Goal: Transaction & Acquisition: Purchase product/service

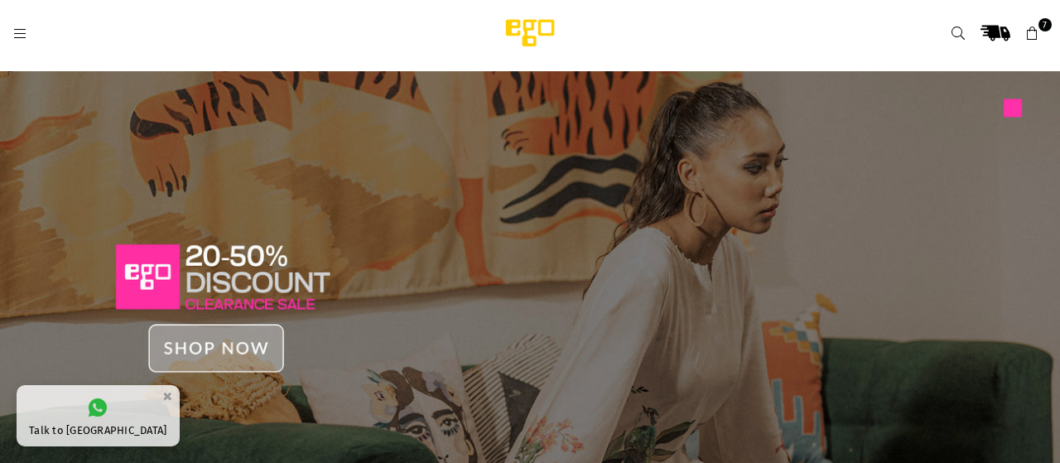
click at [249, 342] on img at bounding box center [530, 297] width 1060 height 453
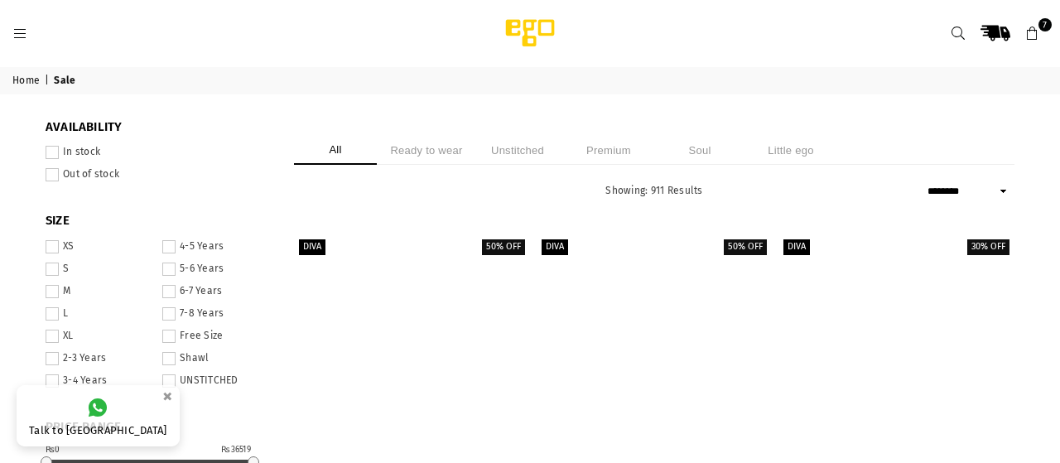
select select "******"
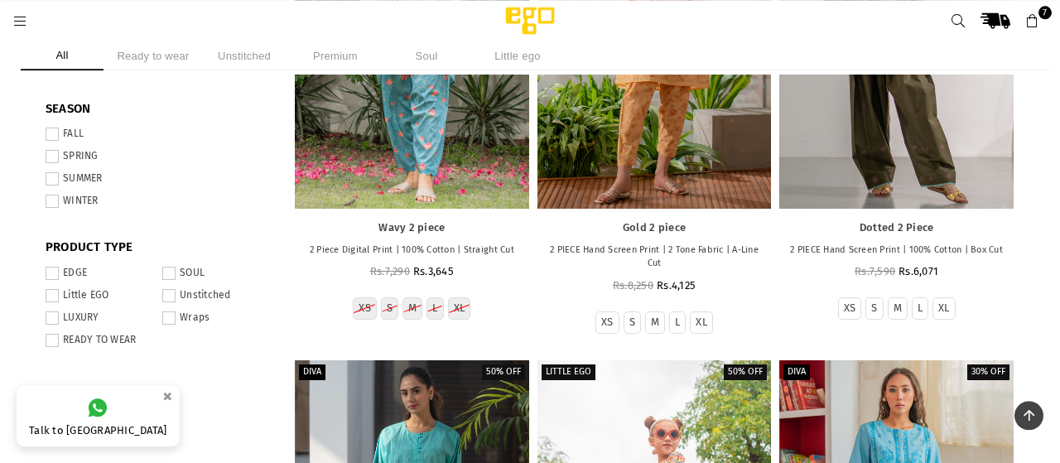
scroll to position [788, 0]
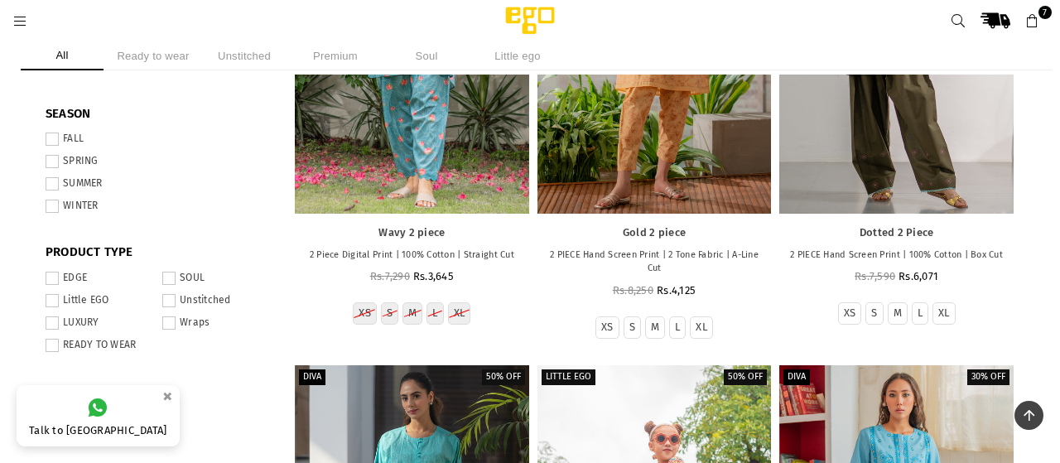
click at [51, 168] on span at bounding box center [52, 161] width 13 height 13
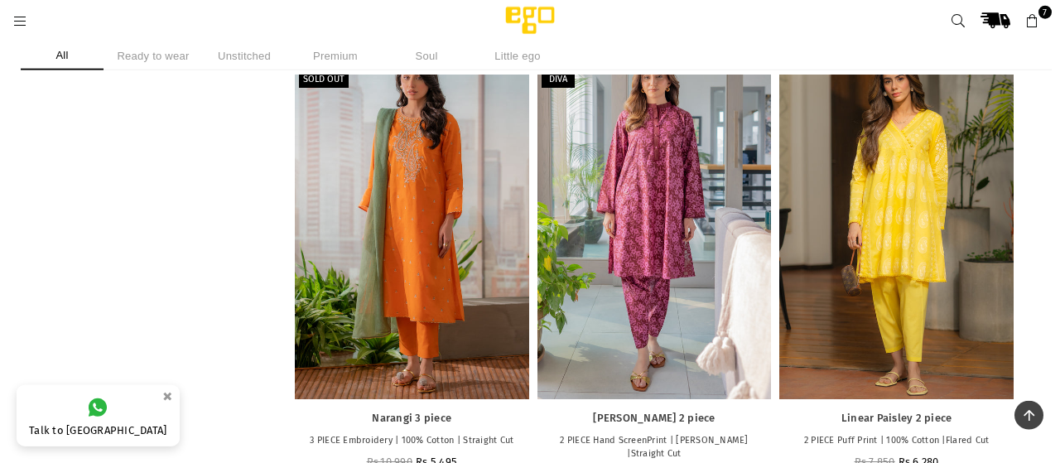
scroll to position [2640, 0]
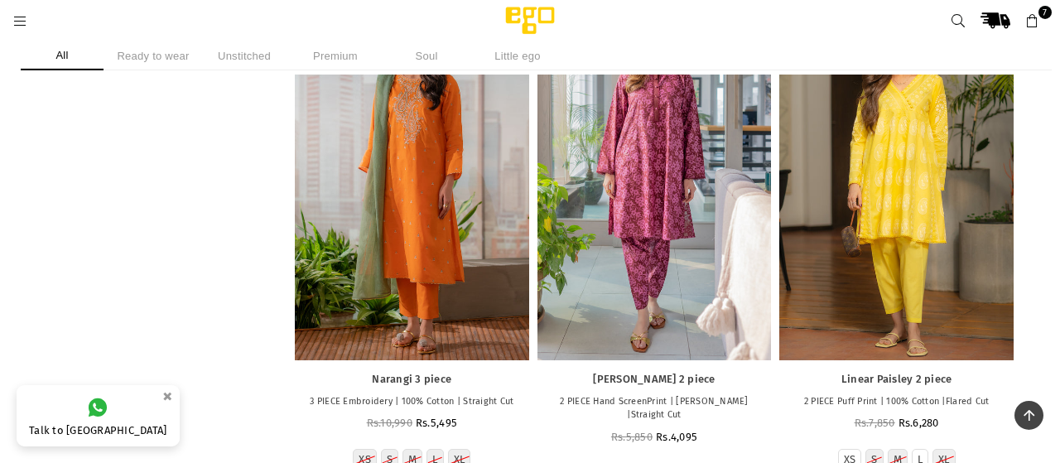
click at [527, 28] on img at bounding box center [530, 20] width 141 height 33
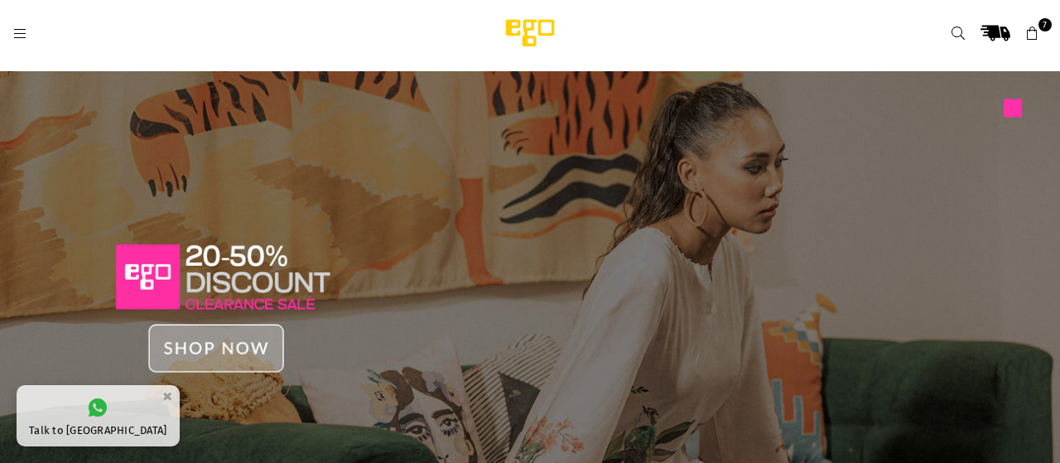
click at [21, 34] on icon at bounding box center [19, 34] width 15 height 15
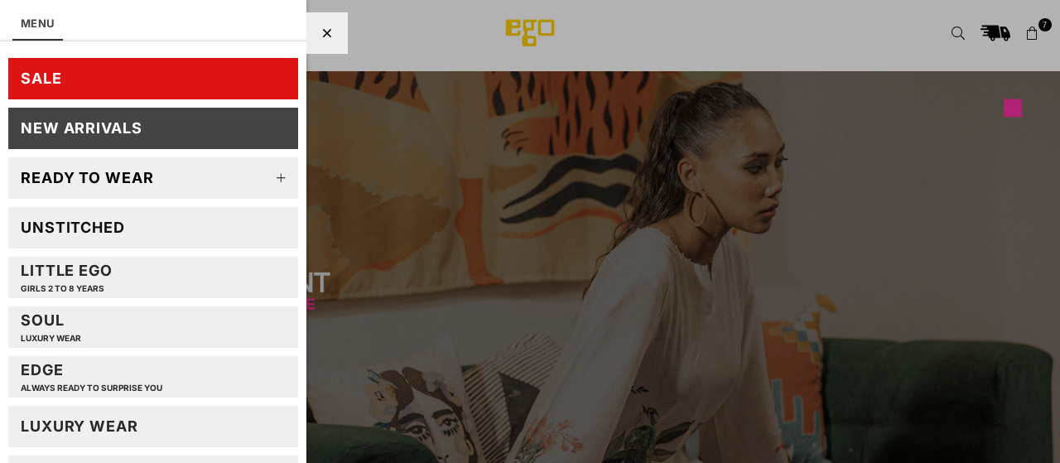
click at [278, 182] on icon at bounding box center [281, 177] width 33 height 33
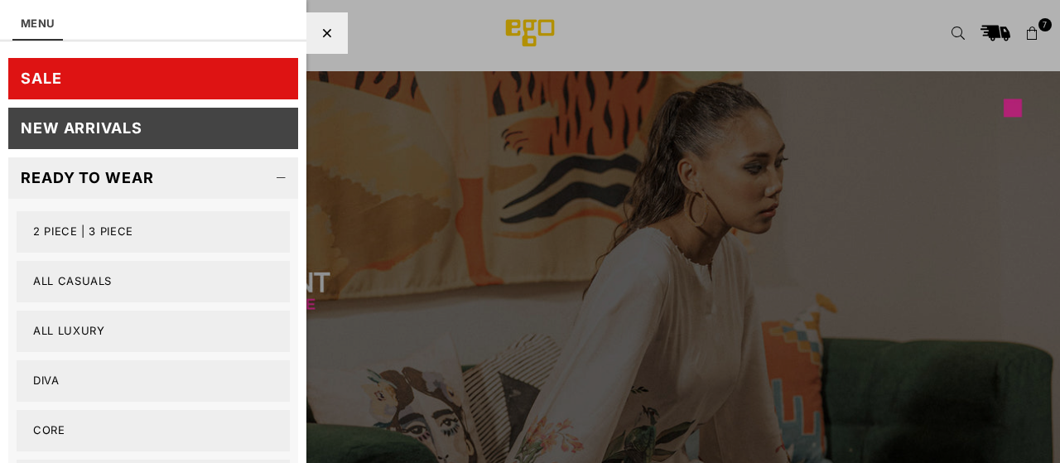
click at [99, 234] on link "2 PIECE | 3 PIECE" at bounding box center [153, 231] width 273 height 41
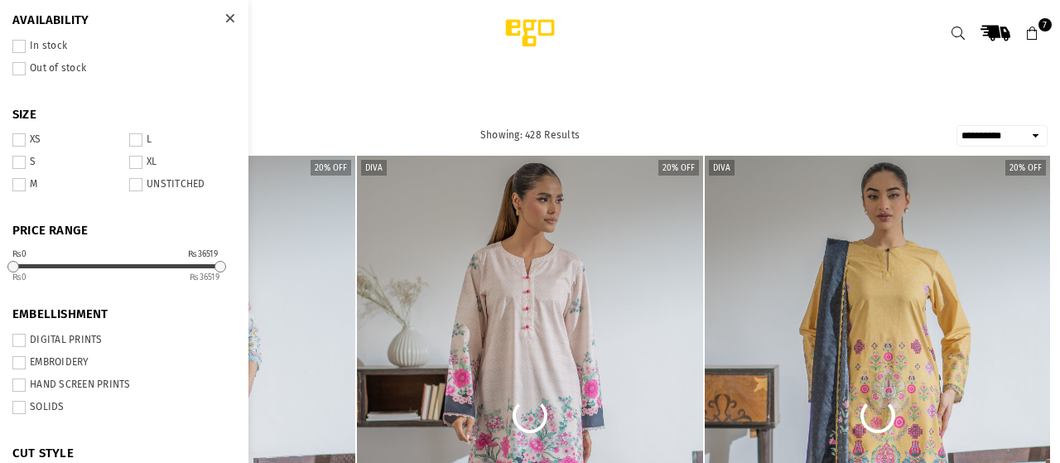
select select "**********"
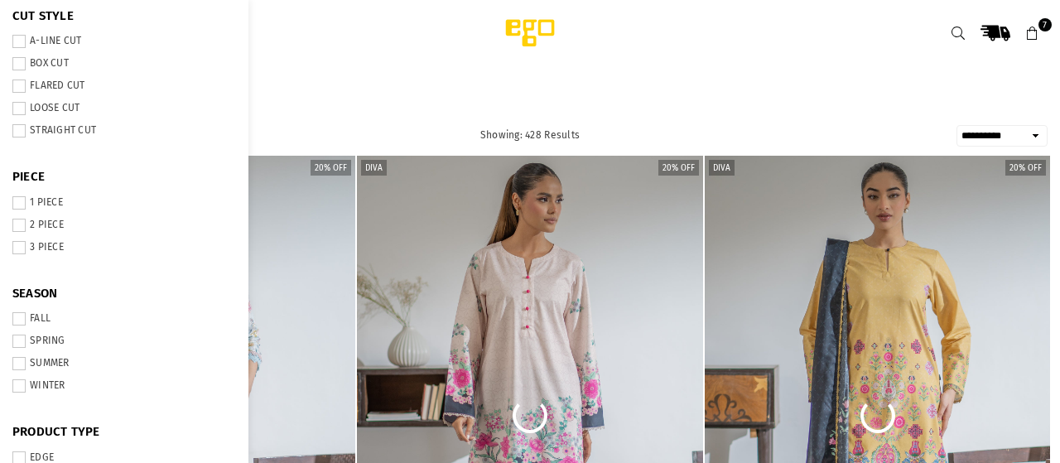
scroll to position [563, 0]
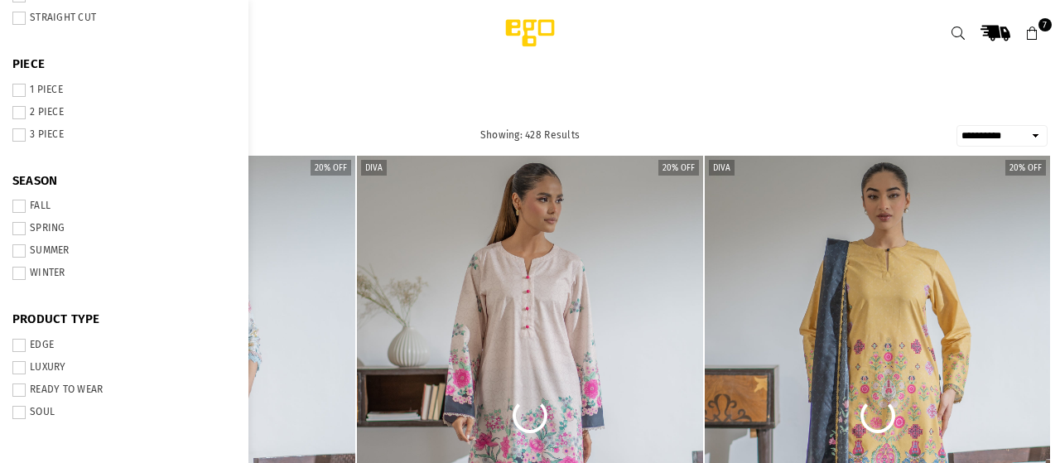
click at [47, 246] on label "SUMMER" at bounding box center [124, 250] width 224 height 13
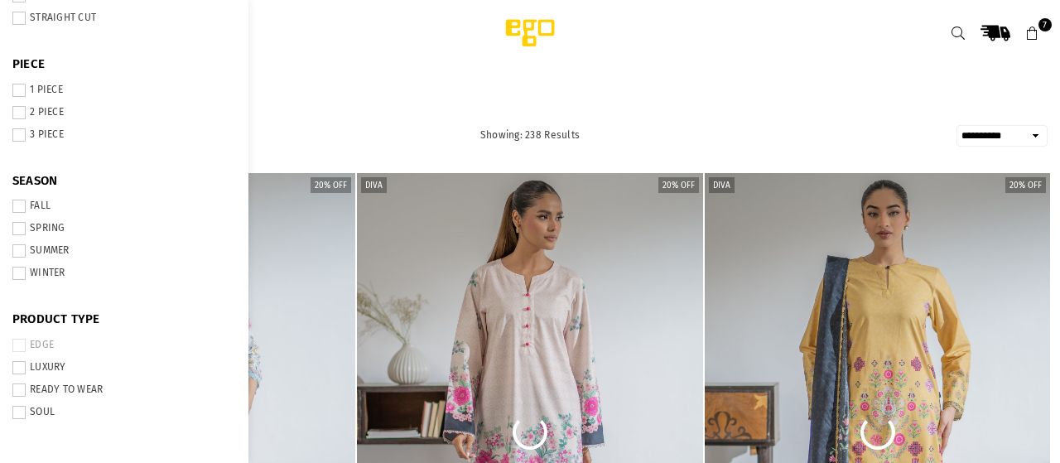
scroll to position [563, 0]
click at [807, 38] on link "Ego" at bounding box center [683, 33] width 447 height 33
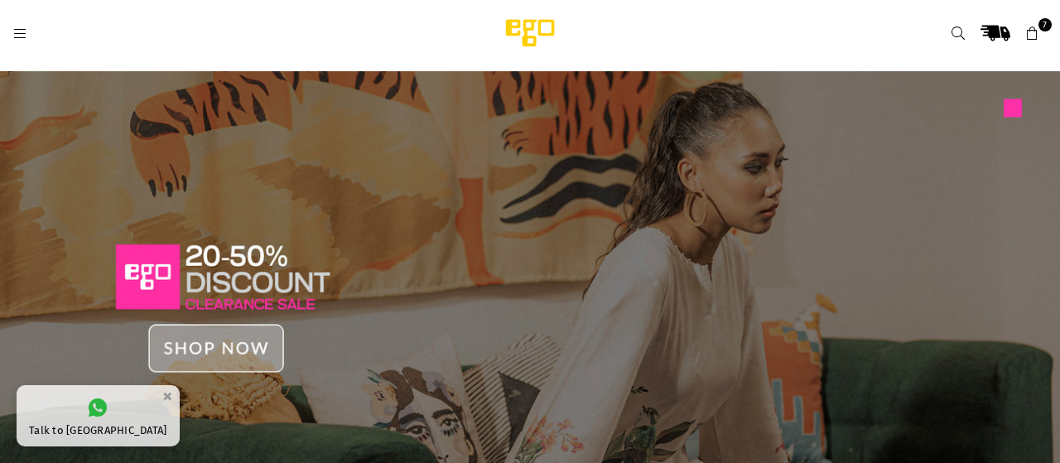
click at [21, 36] on icon at bounding box center [19, 34] width 15 height 15
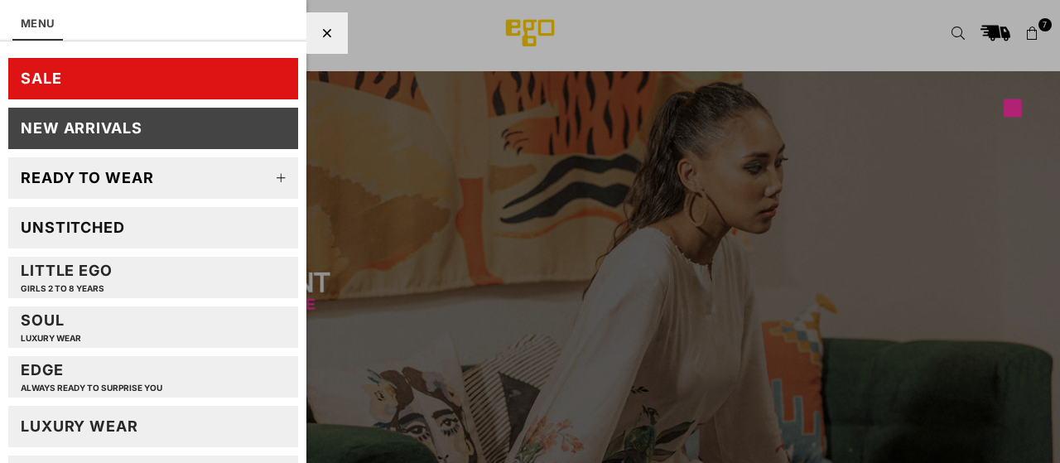
click at [126, 426] on div "LUXURY WEAR" at bounding box center [80, 426] width 118 height 19
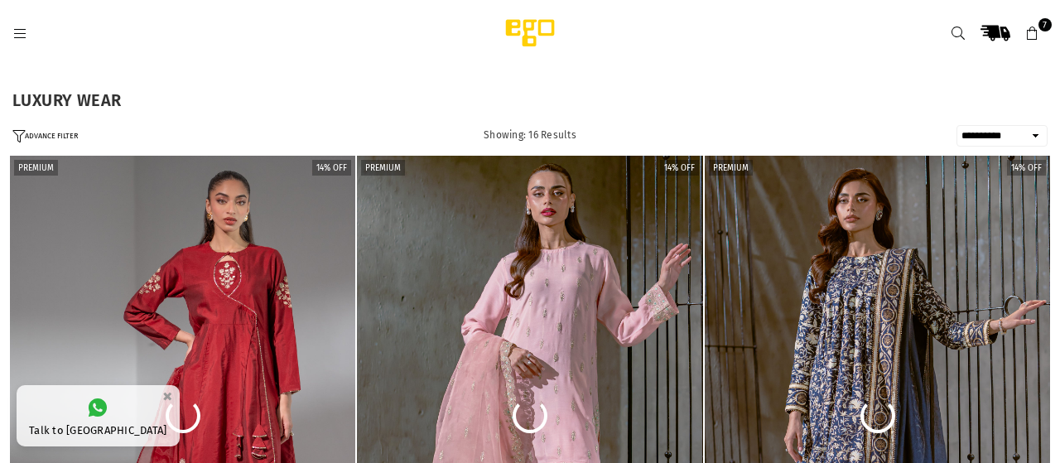
select select "**********"
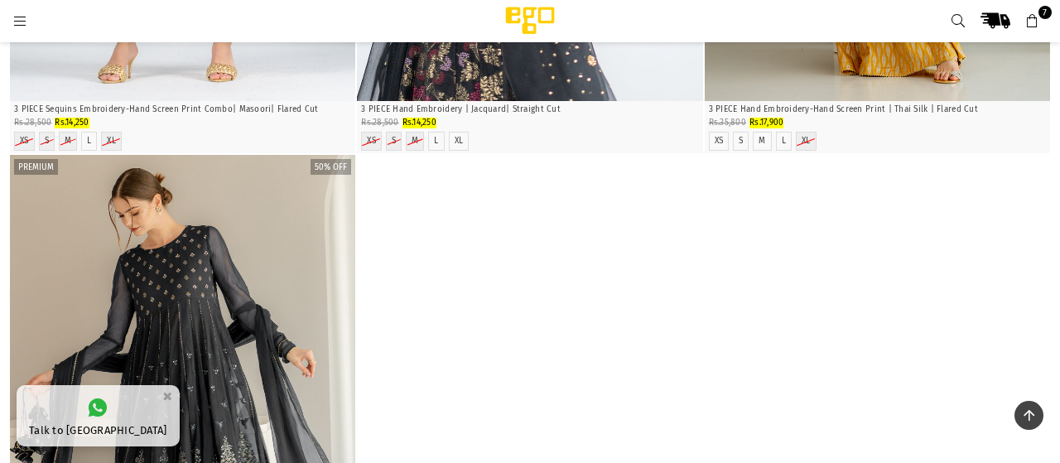
scroll to position [3229, 0]
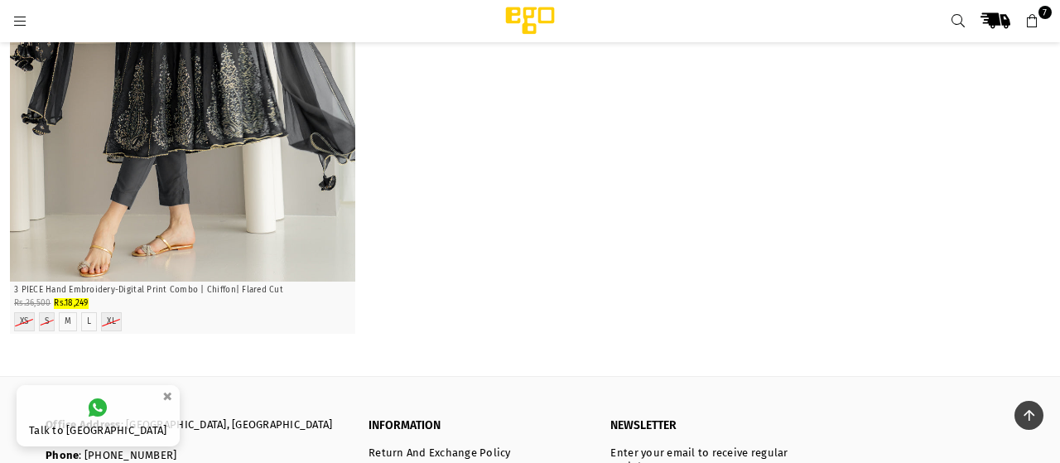
click at [17, 19] on icon at bounding box center [19, 21] width 15 height 15
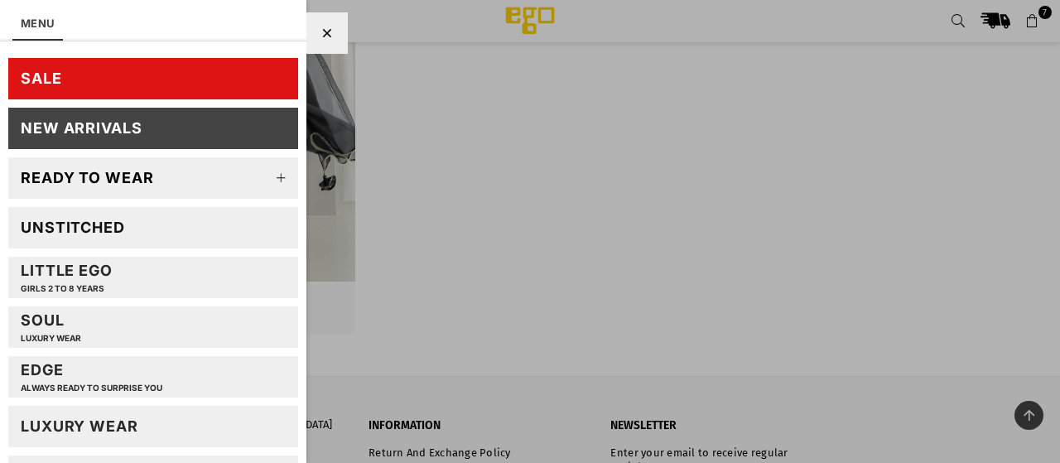
click at [277, 176] on icon at bounding box center [281, 177] width 33 height 33
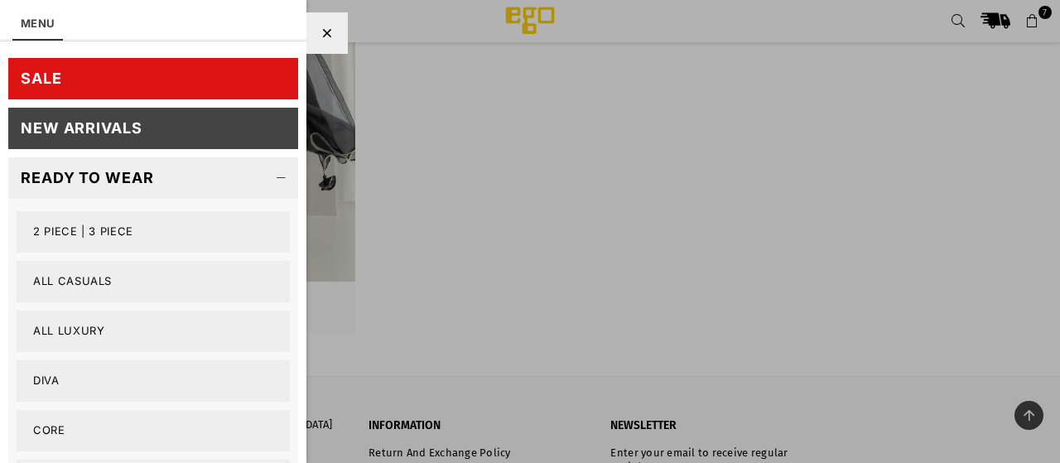
click at [107, 233] on link "2 PIECE | 3 PIECE" at bounding box center [153, 231] width 273 height 41
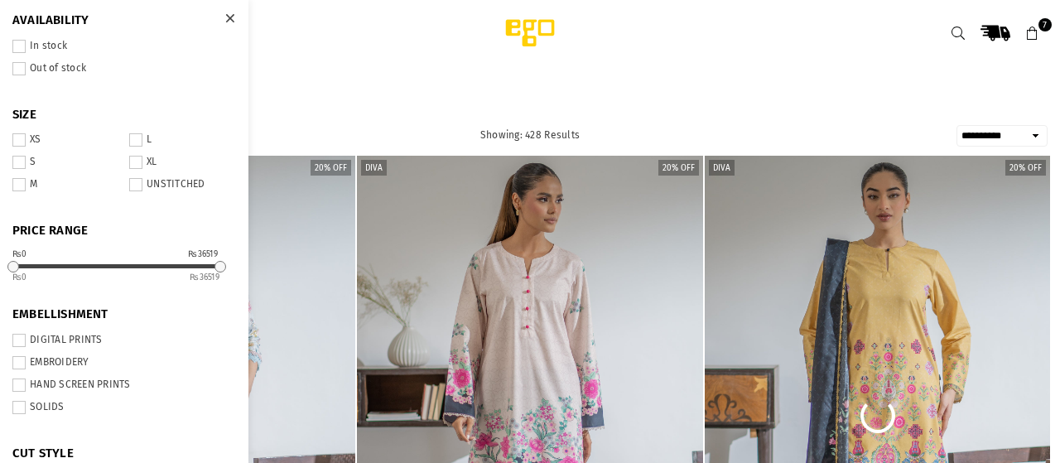
select select "**********"
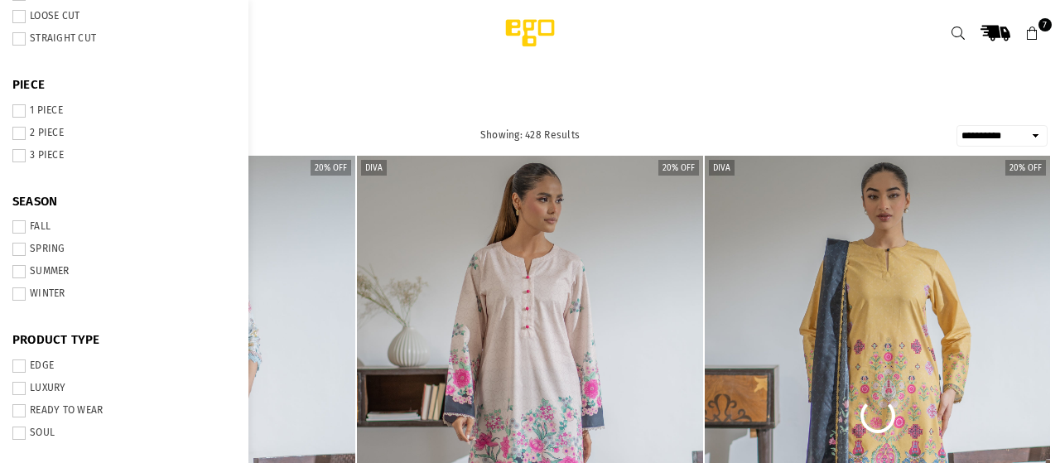
scroll to position [563, 0]
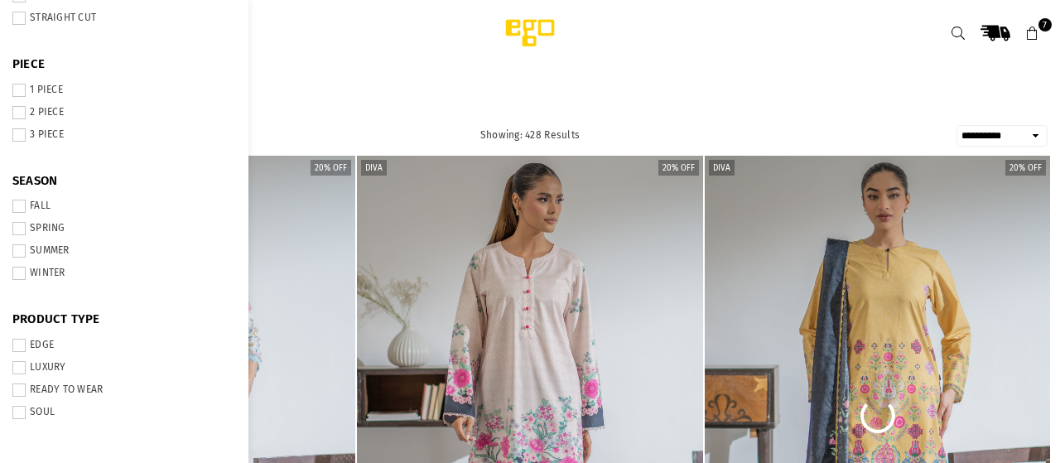
click at [405, 55] on header "Ego .st0 { fill: #000000; } 7" at bounding box center [530, 33] width 1060 height 66
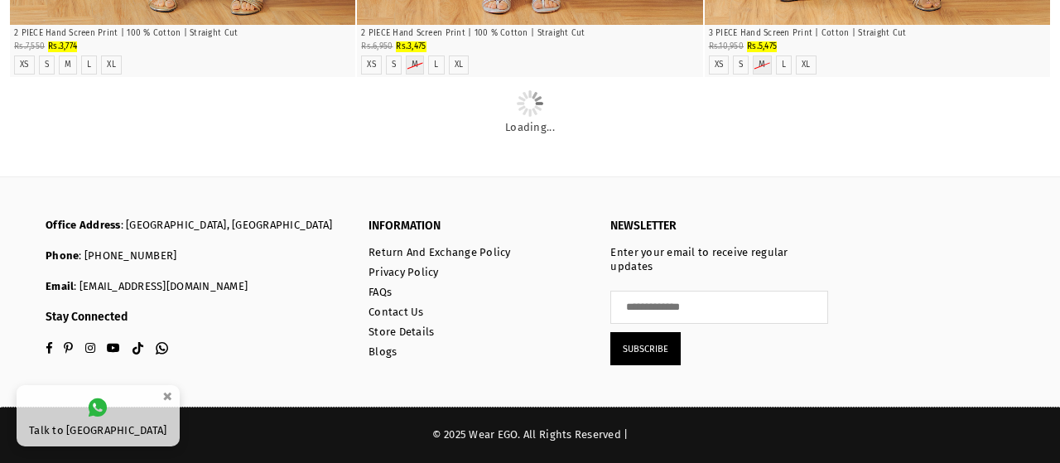
scroll to position [0, 0]
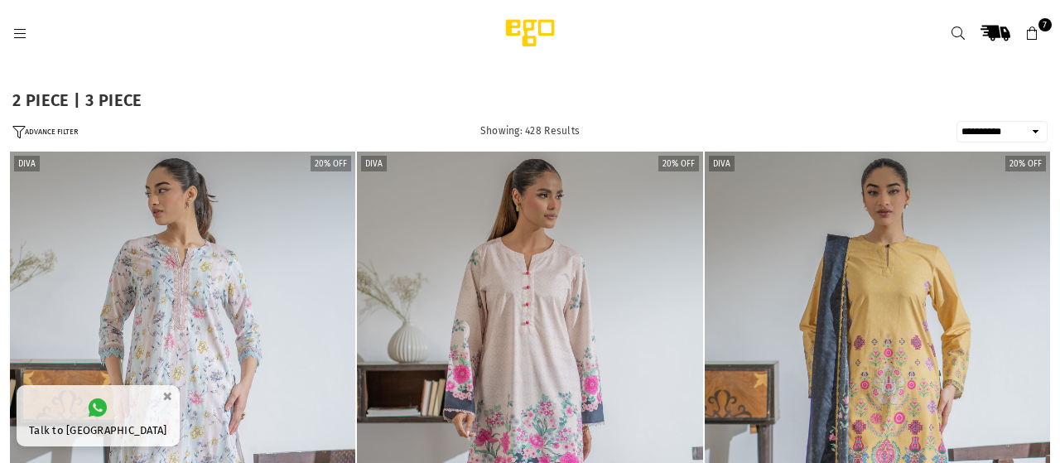
click at [22, 31] on icon at bounding box center [19, 34] width 15 height 15
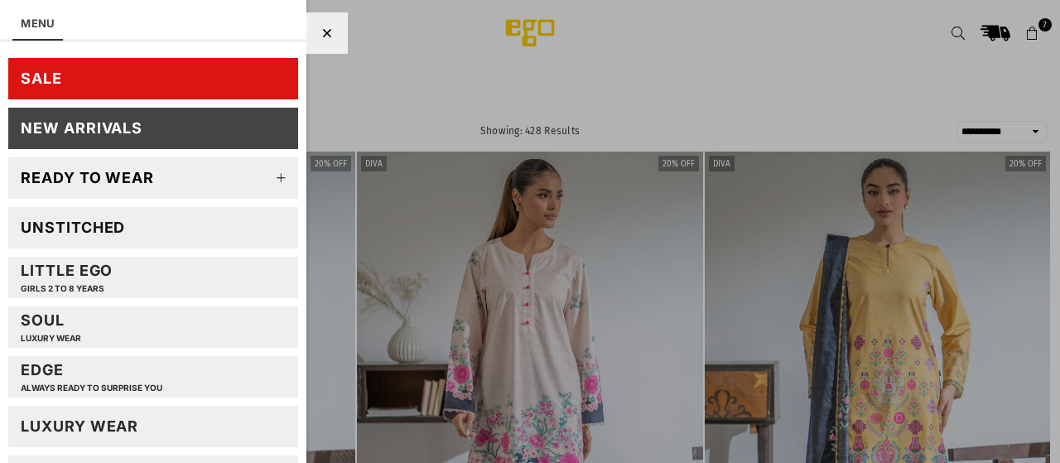
click at [173, 78] on link "SALE" at bounding box center [153, 78] width 290 height 41
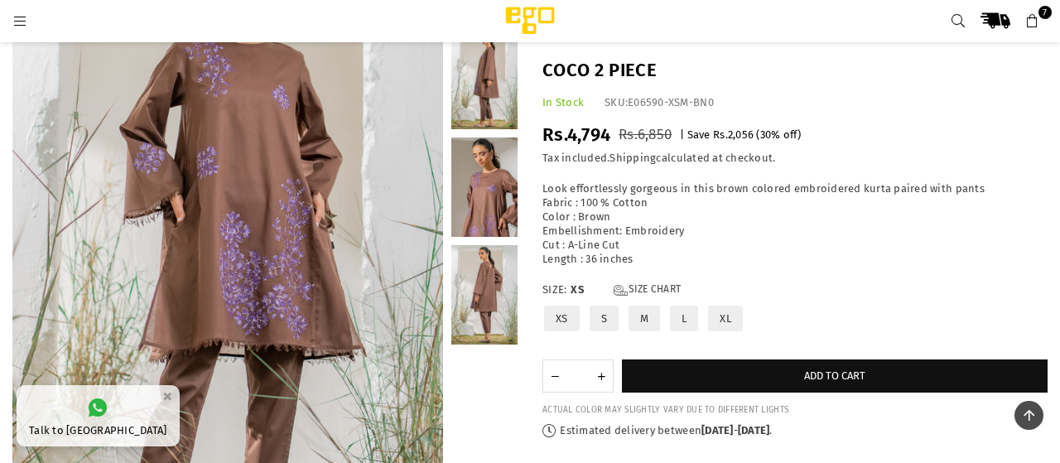
scroll to position [157, 0]
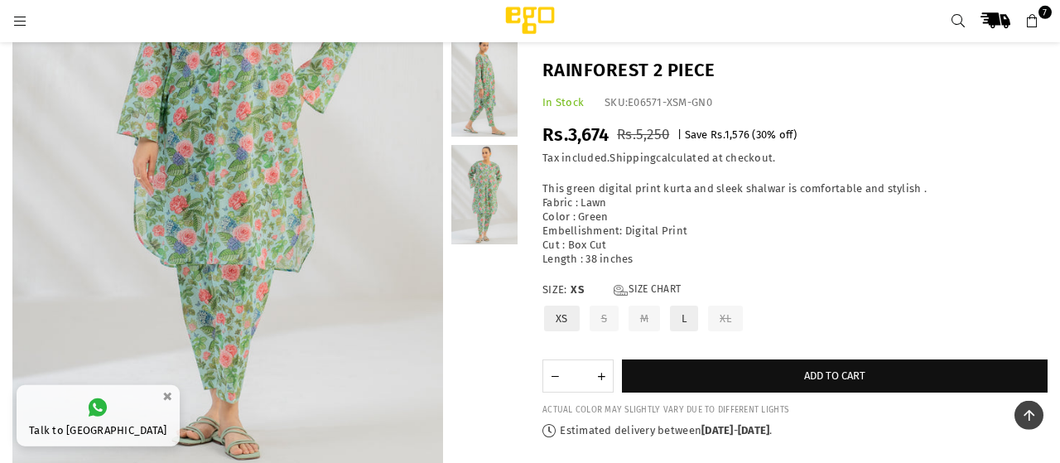
scroll to position [268, 0]
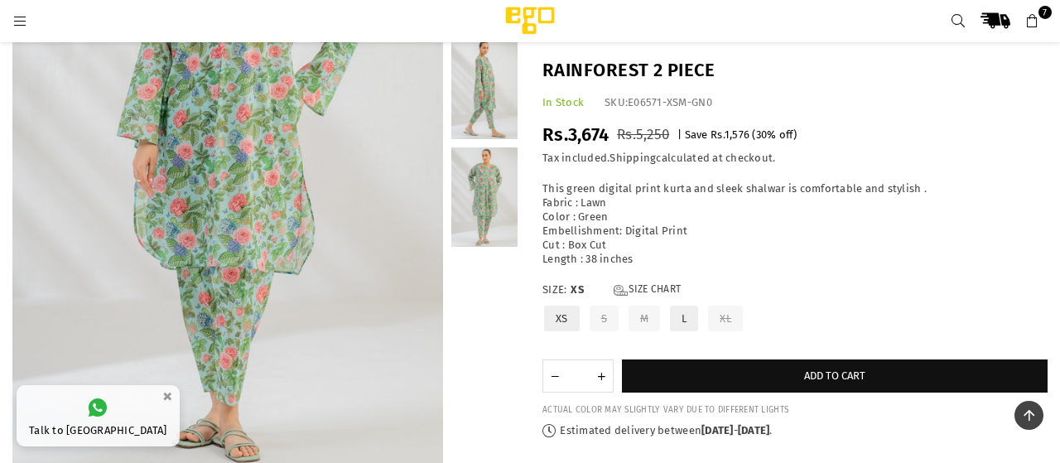
click at [684, 319] on label "L" at bounding box center [683, 318] width 31 height 29
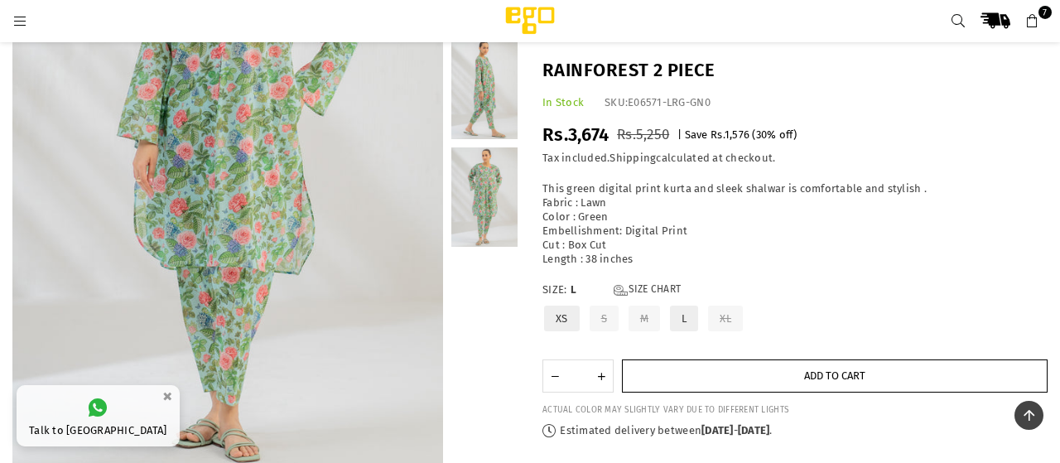
click at [847, 382] on span "Add to cart" at bounding box center [834, 375] width 61 height 12
click at [836, 384] on button "Add to cart" at bounding box center [835, 375] width 426 height 33
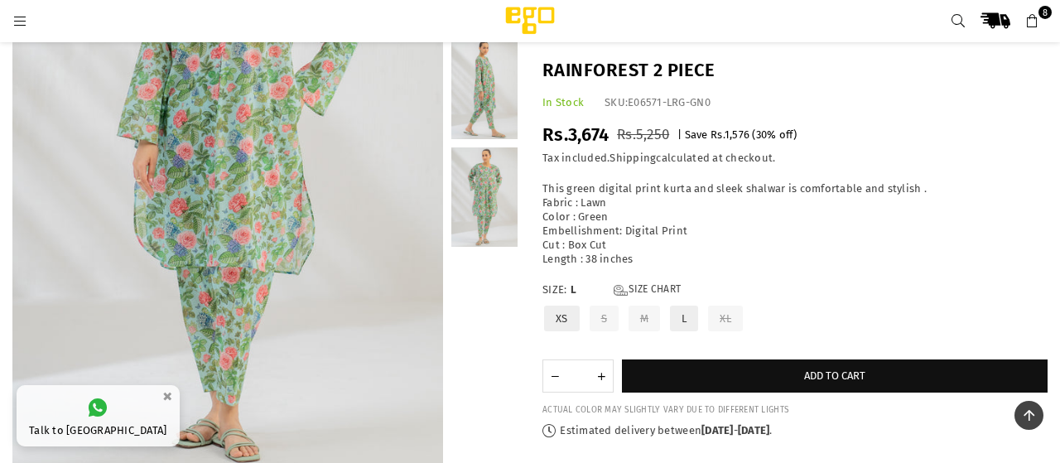
click at [1028, 29] on link "8" at bounding box center [1033, 21] width 30 height 30
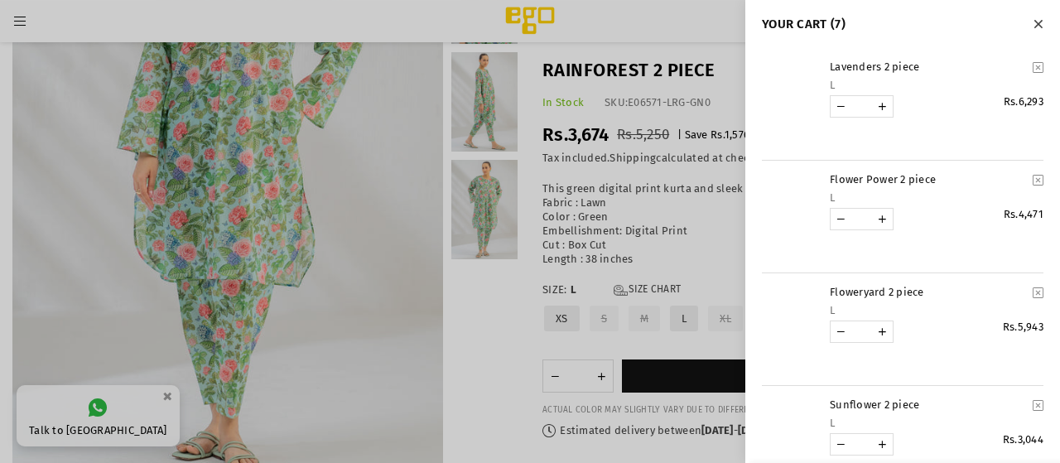
scroll to position [178, 0]
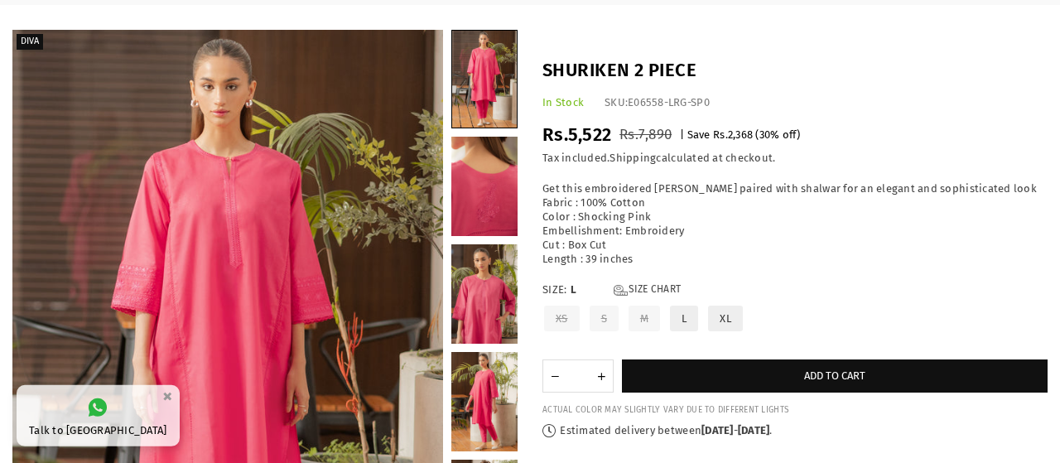
scroll to position [81, 0]
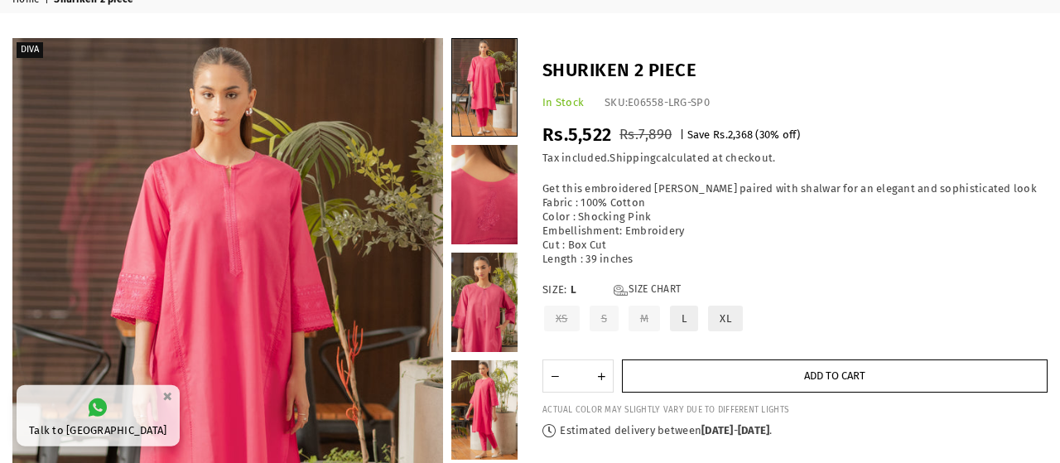
click at [869, 383] on button "Add to cart" at bounding box center [835, 375] width 426 height 33
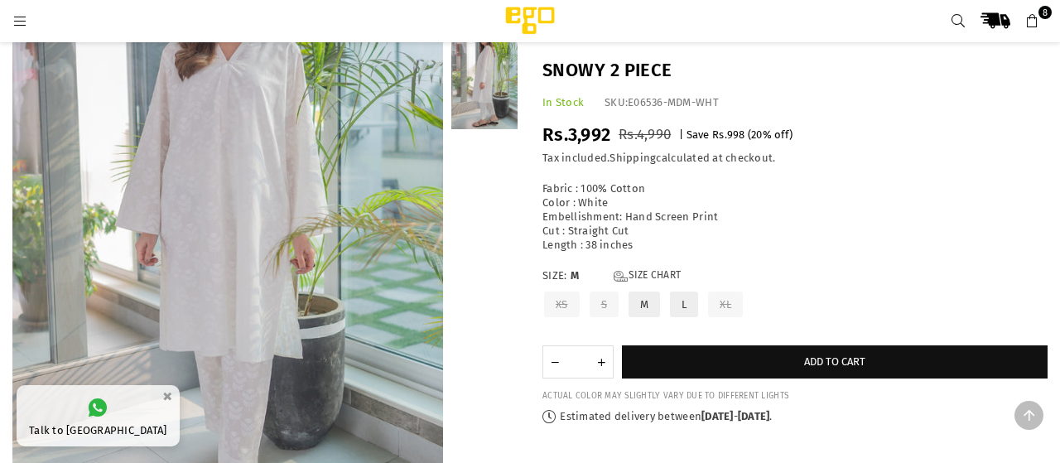
scroll to position [214, 0]
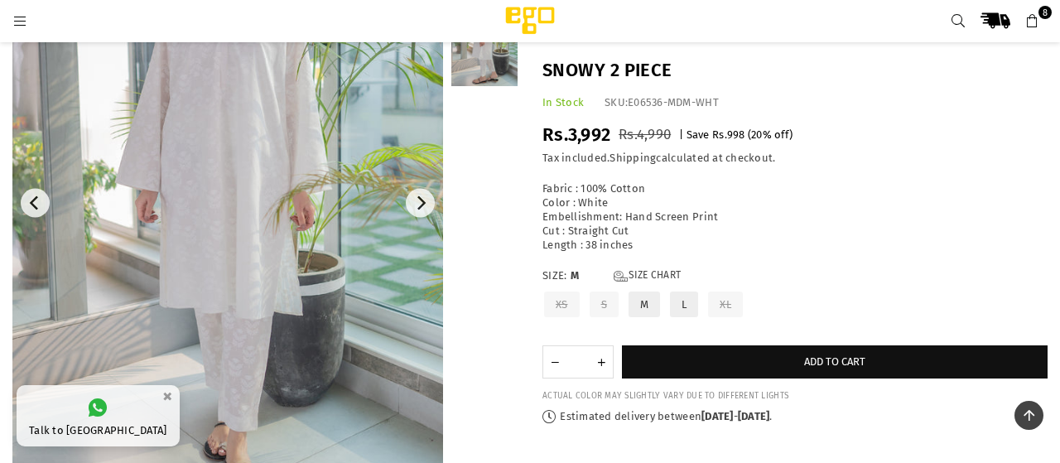
click at [224, 352] on img at bounding box center [227, 203] width 431 height 646
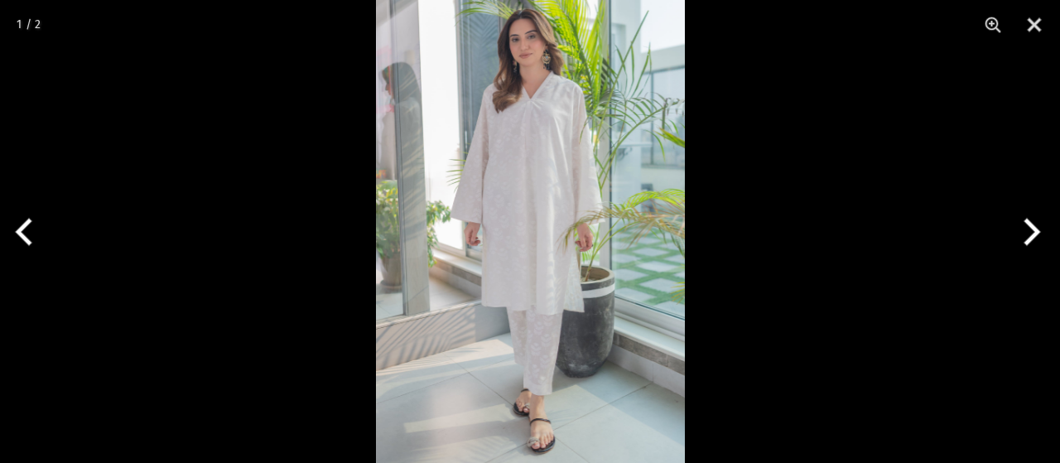
click at [546, 329] on img at bounding box center [530, 231] width 309 height 463
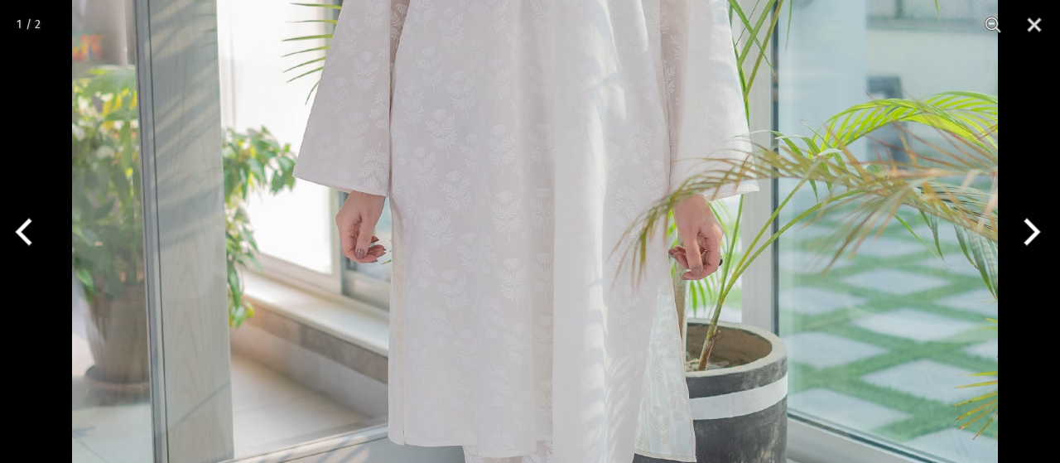
click at [581, 277] on img at bounding box center [535, 219] width 926 height 1389
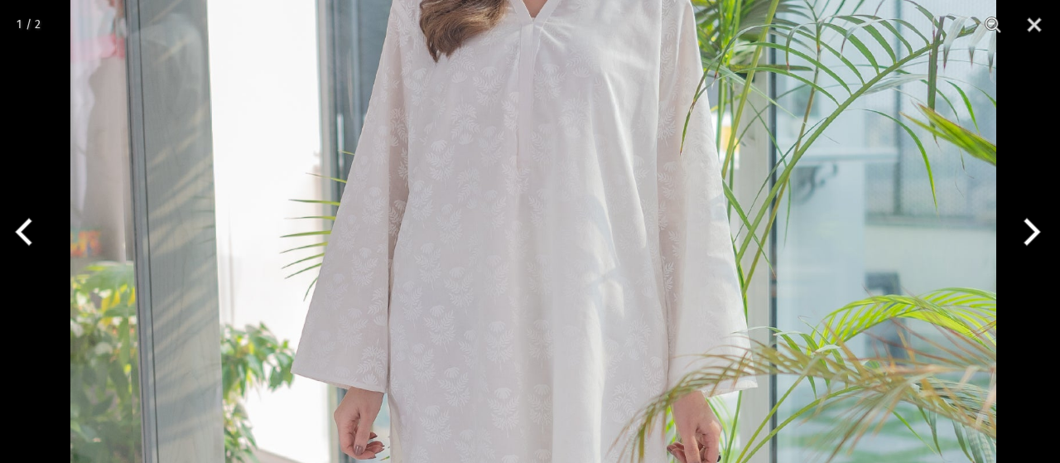
click at [600, 342] on img at bounding box center [533, 416] width 926 height 1389
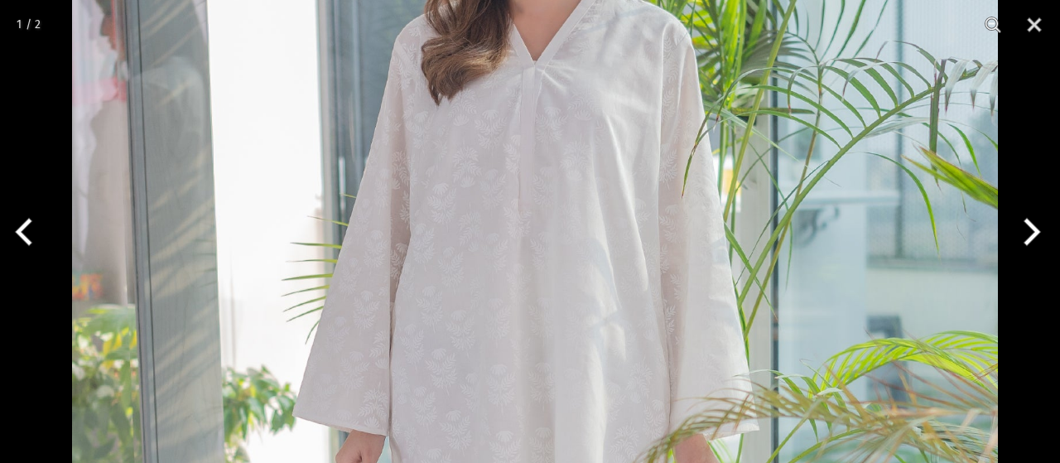
click at [600, 342] on img at bounding box center [535, 459] width 926 height 1389
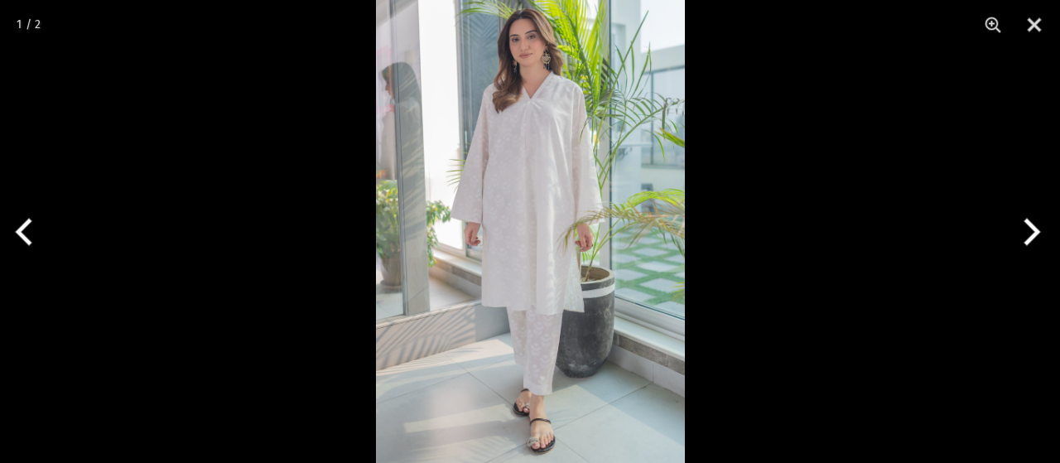
click at [551, 229] on img at bounding box center [530, 231] width 309 height 463
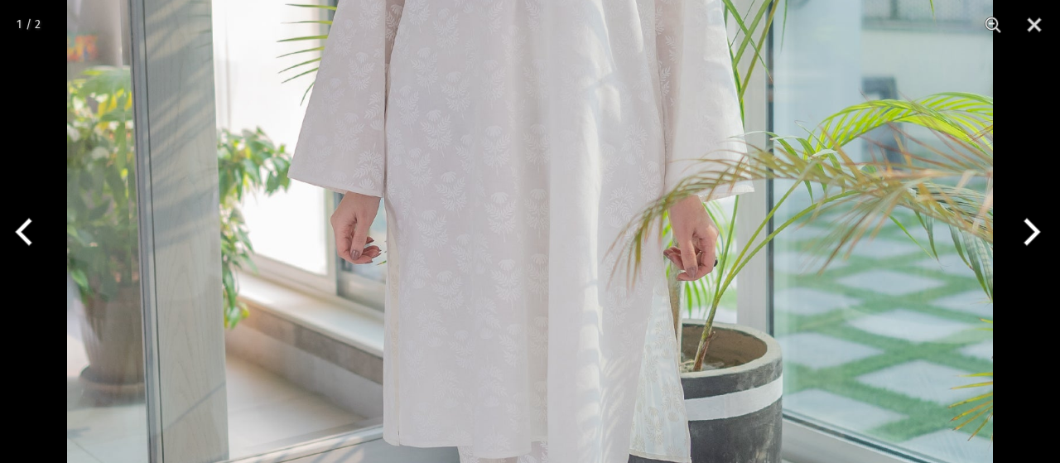
click at [573, 40] on img at bounding box center [530, 220] width 926 height 1389
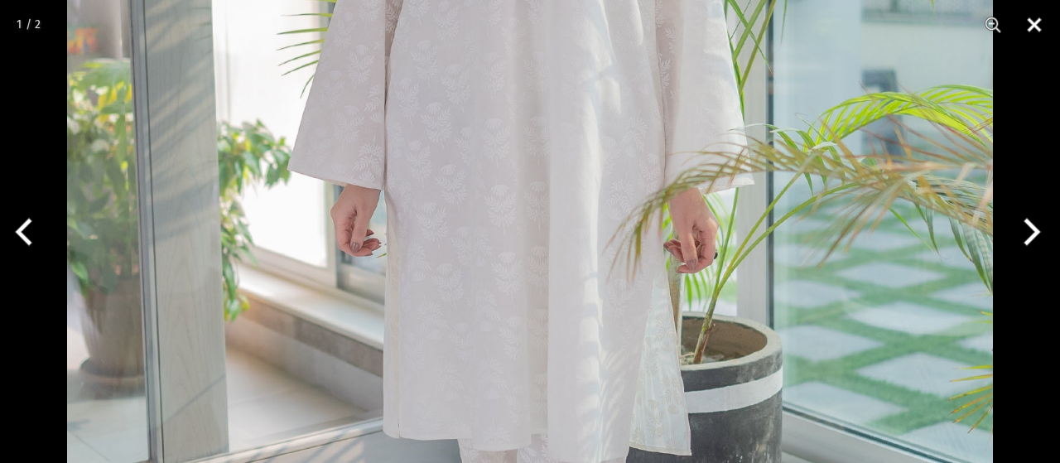
click at [1029, 27] on button "Close" at bounding box center [1034, 25] width 41 height 50
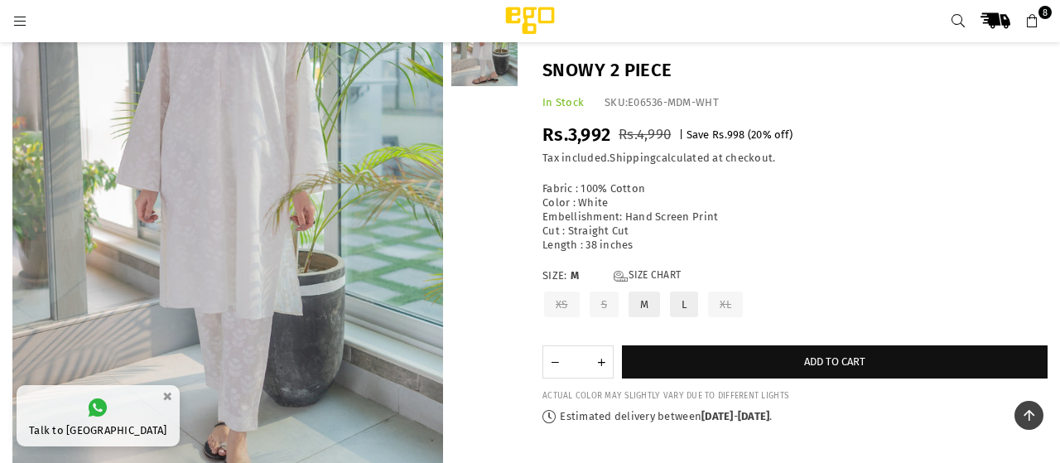
click at [689, 306] on label "L" at bounding box center [683, 304] width 31 height 29
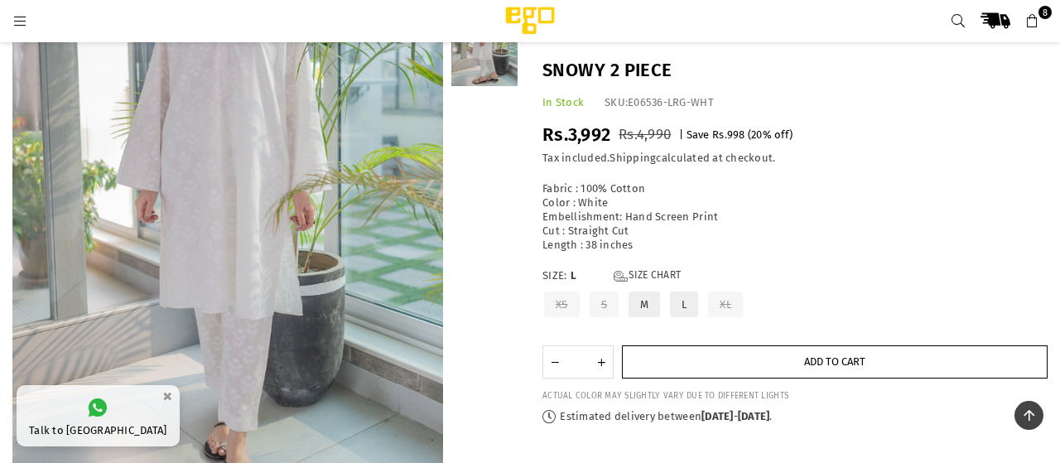
click at [867, 355] on button "Add to cart" at bounding box center [835, 361] width 426 height 33
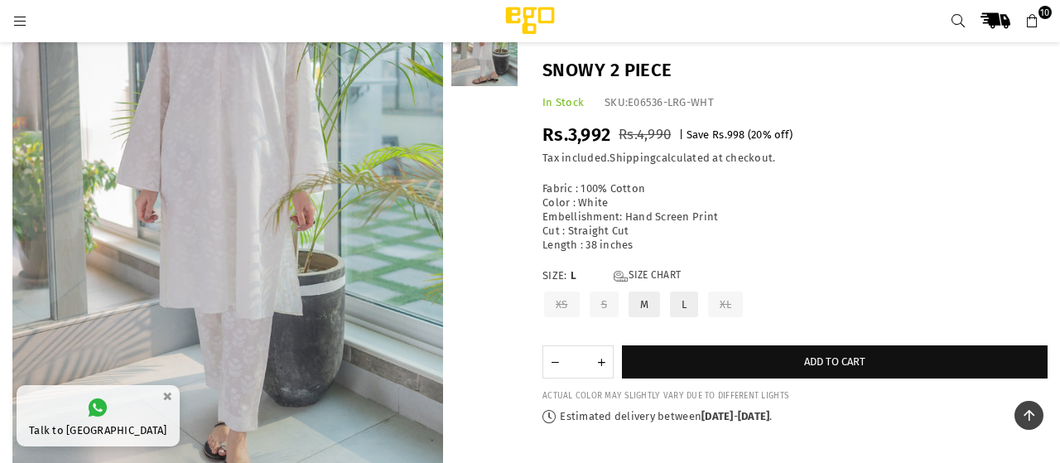
click at [1034, 21] on icon at bounding box center [1032, 21] width 15 height 15
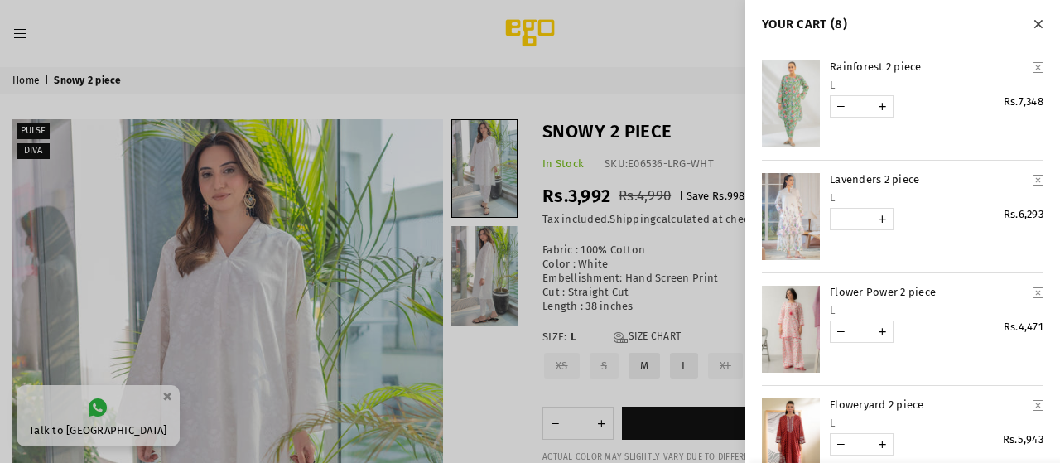
click at [650, 44] on div at bounding box center [530, 231] width 1060 height 463
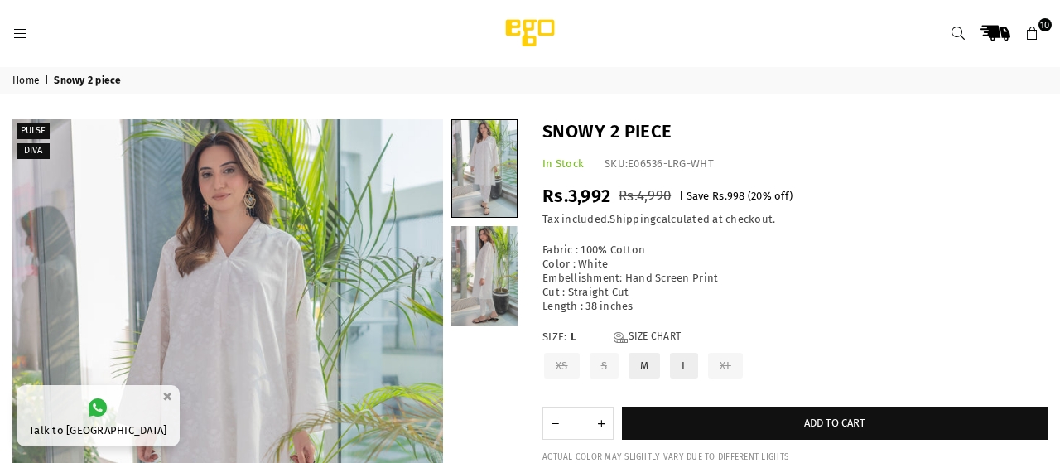
click at [1034, 31] on icon at bounding box center [1032, 34] width 15 height 15
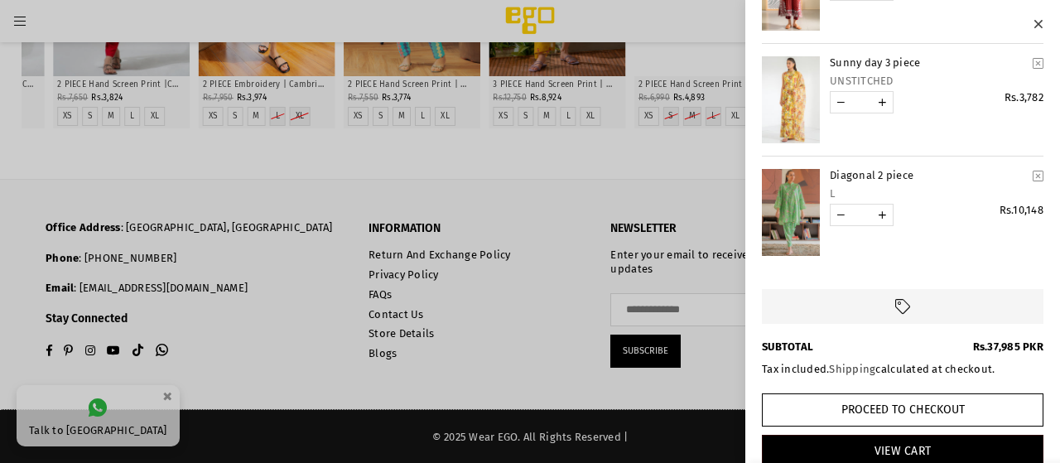
scroll to position [477, 0]
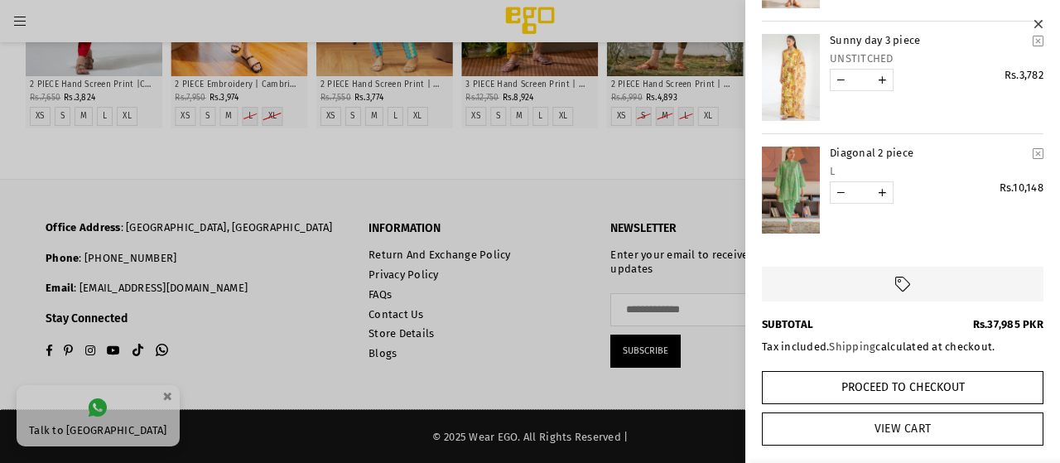
click at [947, 420] on link "View Cart" at bounding box center [903, 428] width 282 height 33
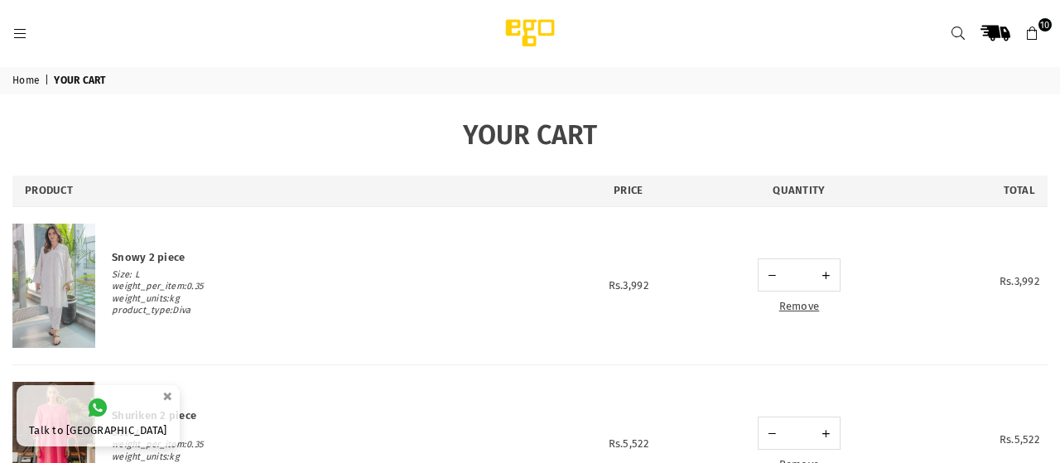
scroll to position [475, 0]
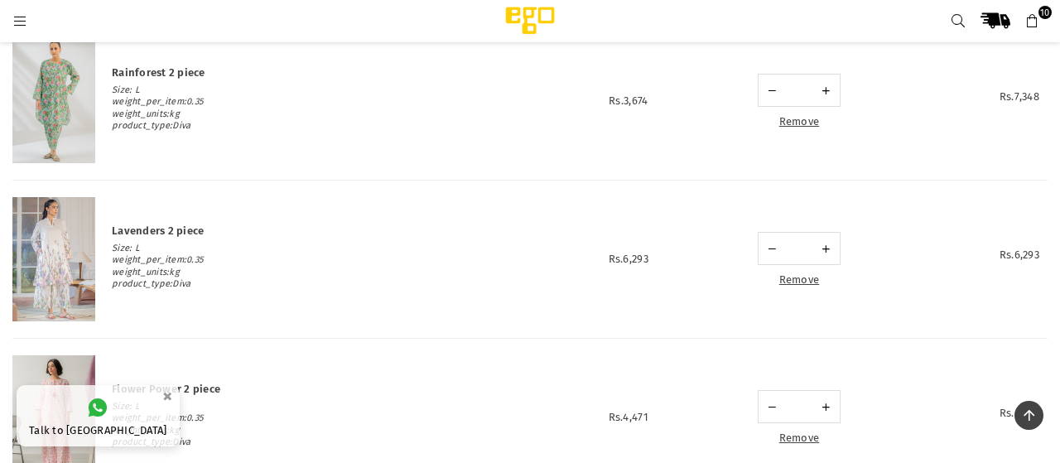
click at [778, 87] on link at bounding box center [771, 90] width 23 height 31
type input "*"
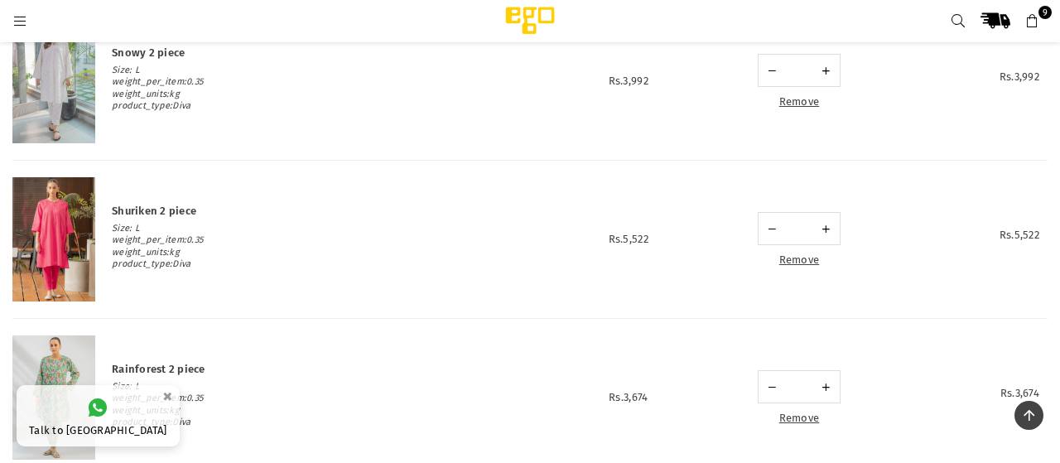
scroll to position [174, 0]
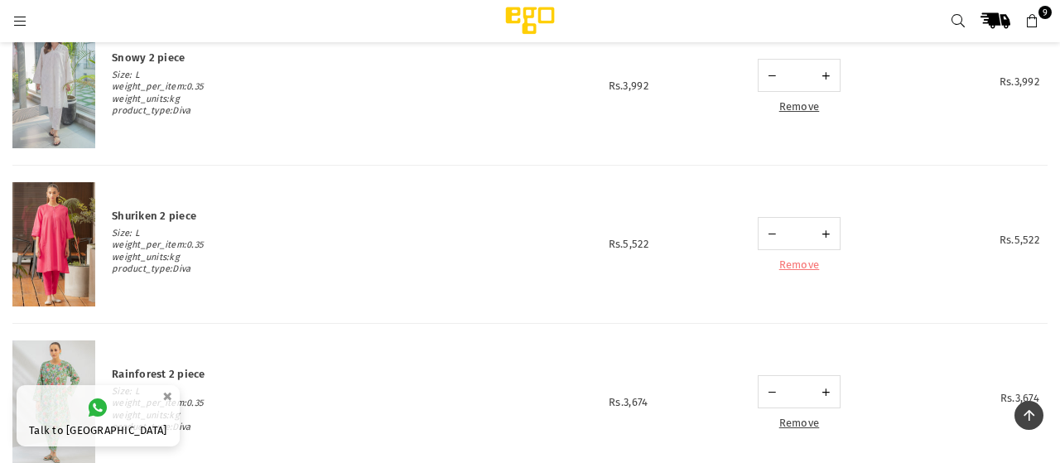
click at [801, 263] on link "Remove" at bounding box center [799, 264] width 41 height 12
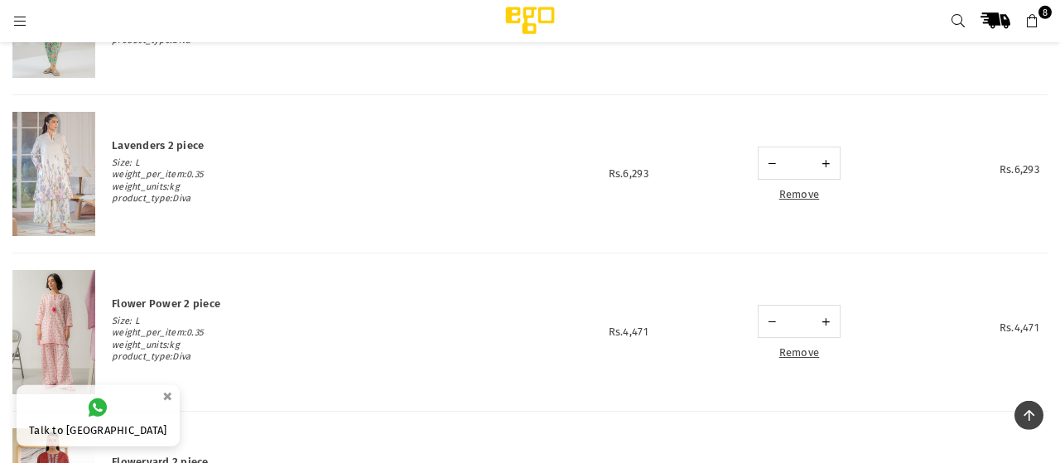
scroll to position [404, 0]
click at [799, 188] on link "Remove" at bounding box center [799, 192] width 41 height 12
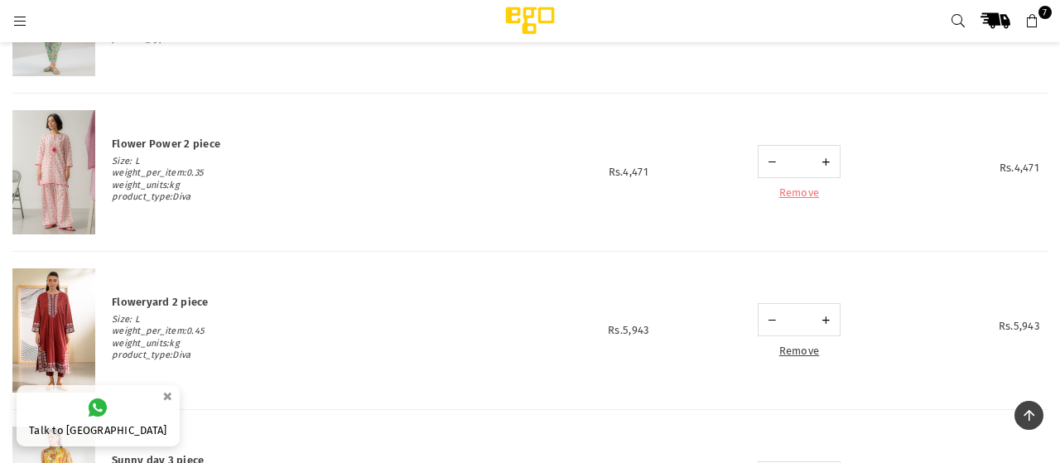
click at [802, 195] on link "Remove" at bounding box center [799, 192] width 41 height 12
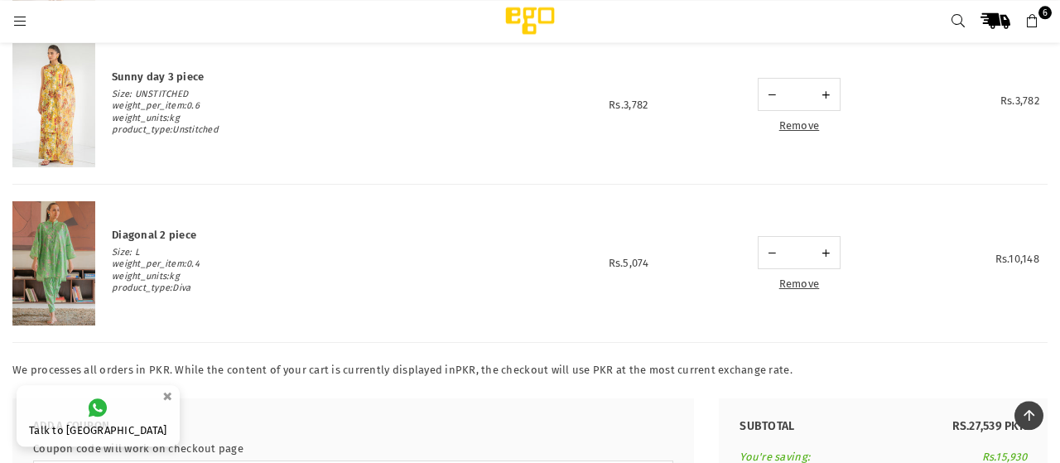
scroll to position [634, 0]
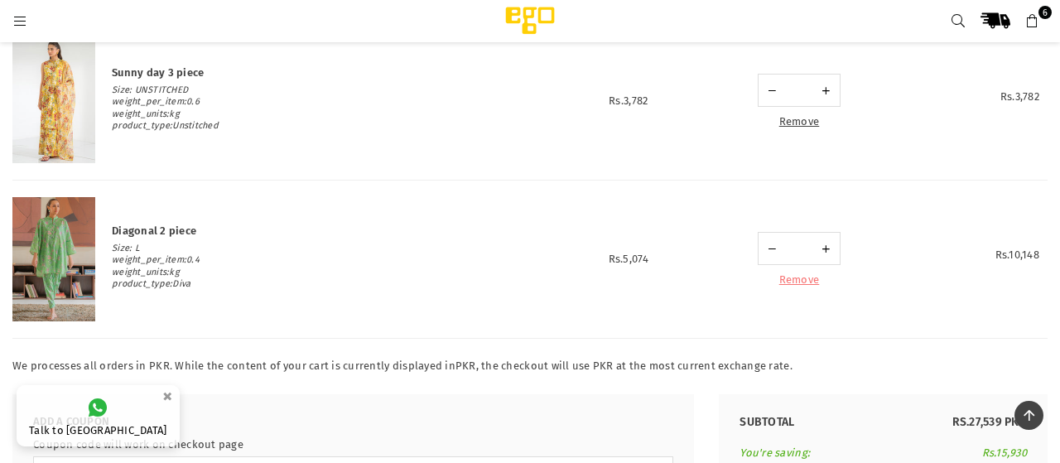
click at [797, 276] on link "Remove" at bounding box center [799, 279] width 41 height 12
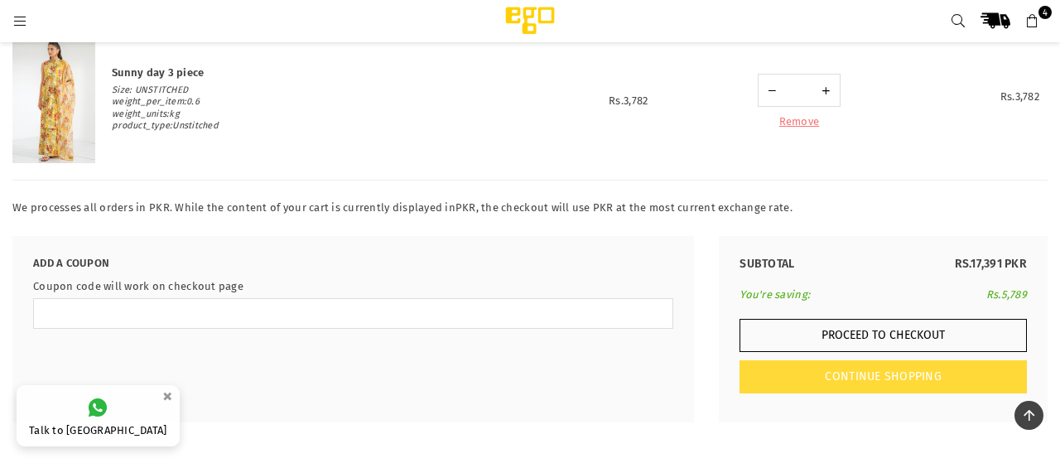
click at [802, 119] on link "Remove" at bounding box center [799, 121] width 41 height 12
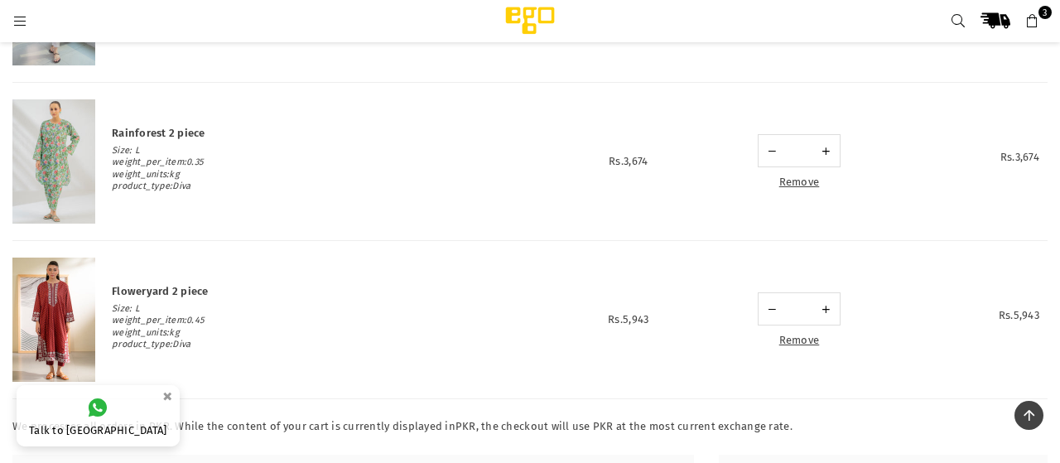
scroll to position [300, 0]
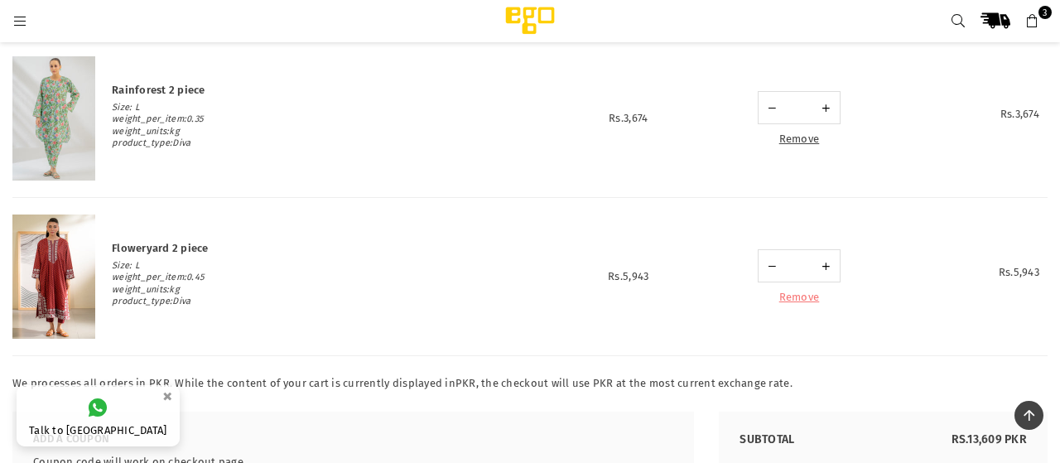
click at [799, 298] on link "Remove" at bounding box center [799, 297] width 41 height 12
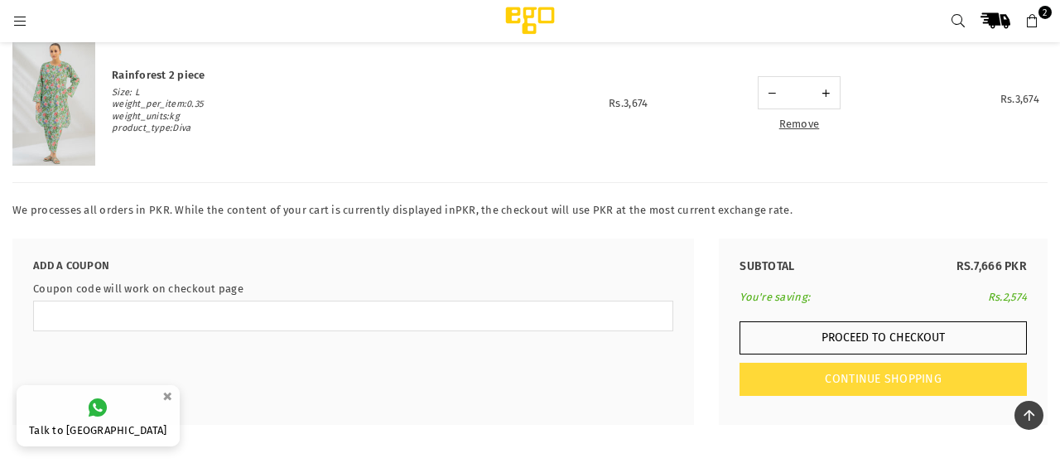
scroll to position [359, 0]
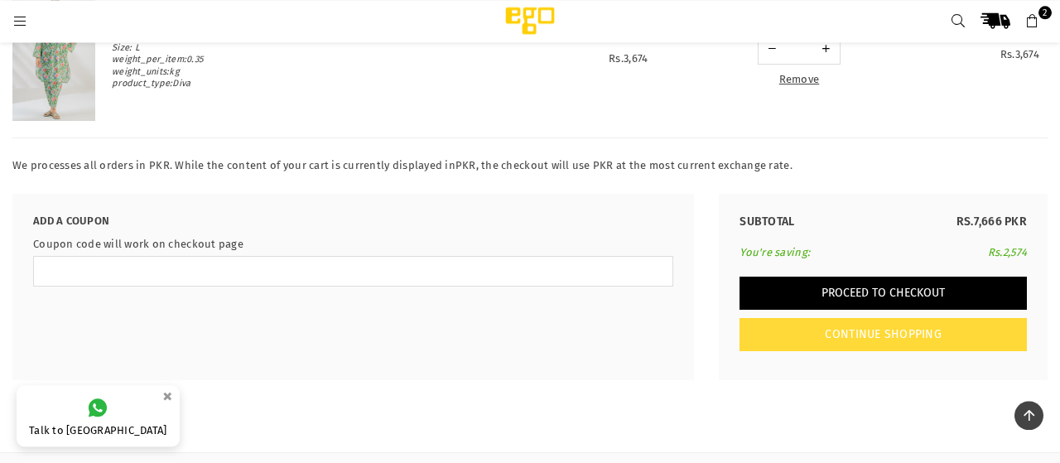
click at [890, 290] on button "Proceed to Checkout" at bounding box center [883, 293] width 287 height 33
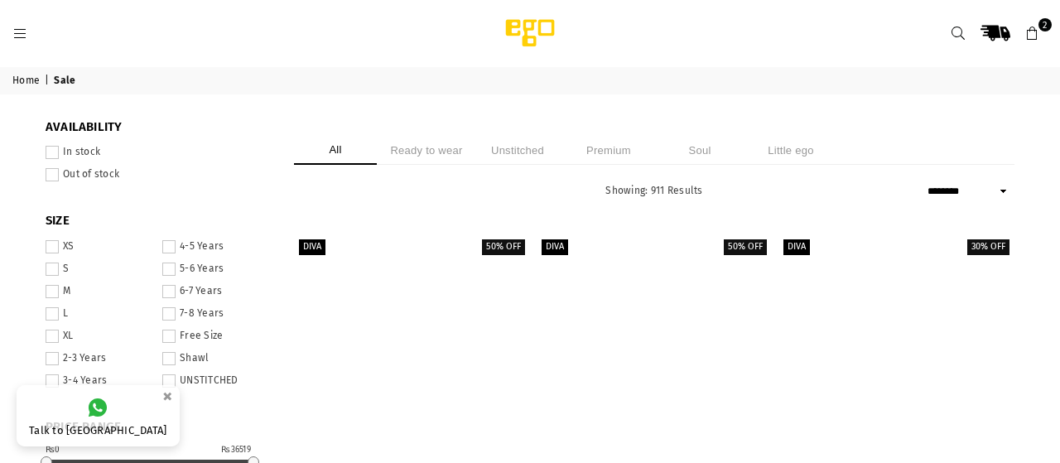
select select "******"
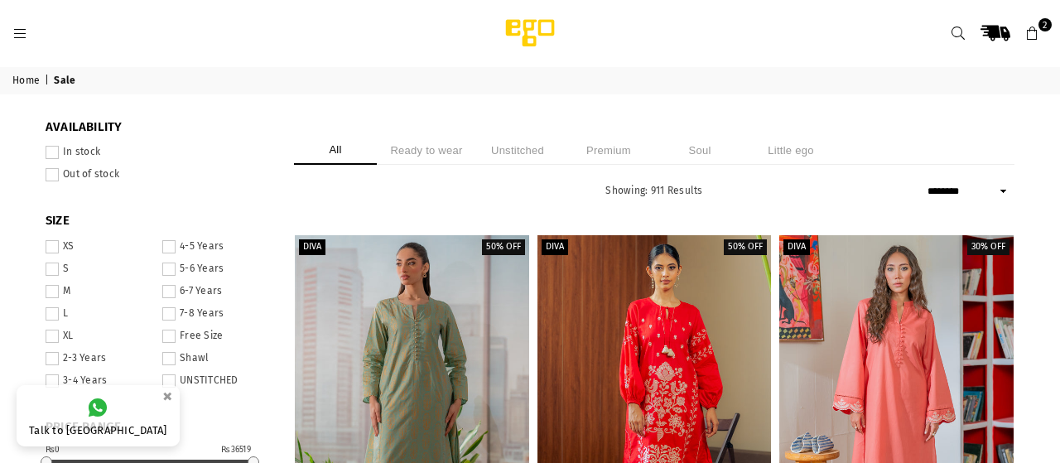
click at [527, 148] on li "Unstitched" at bounding box center [517, 150] width 83 height 29
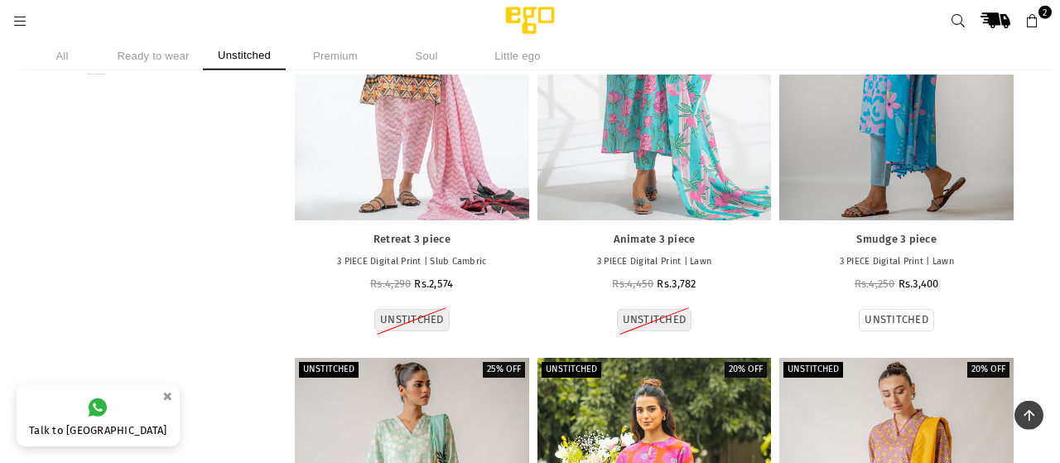
scroll to position [2358, 0]
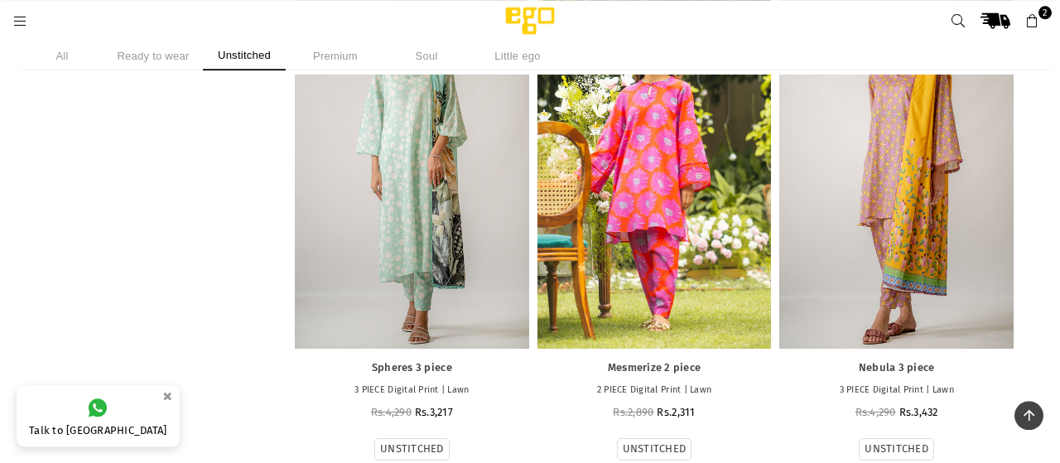
drag, startPoint x: 1051, startPoint y: 460, endPoint x: 1059, endPoint y: 432, distance: 29.3
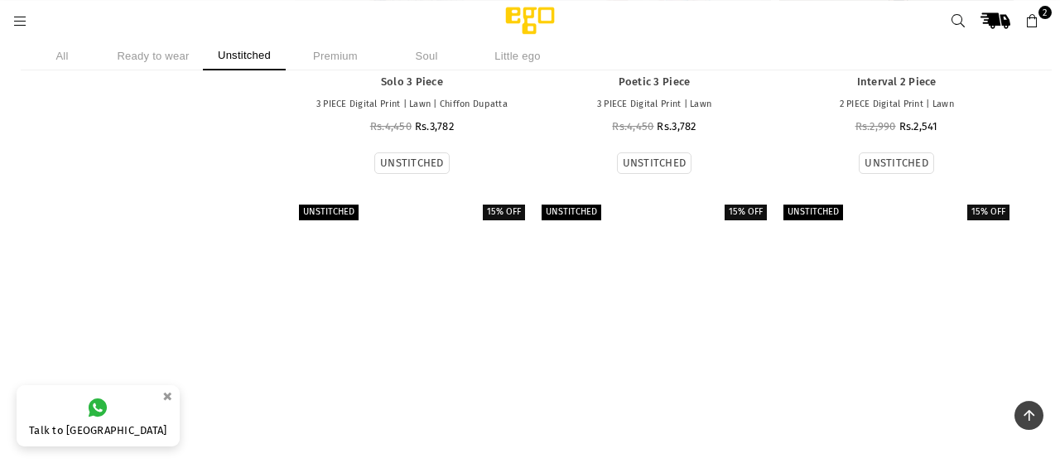
scroll to position [8787, 0]
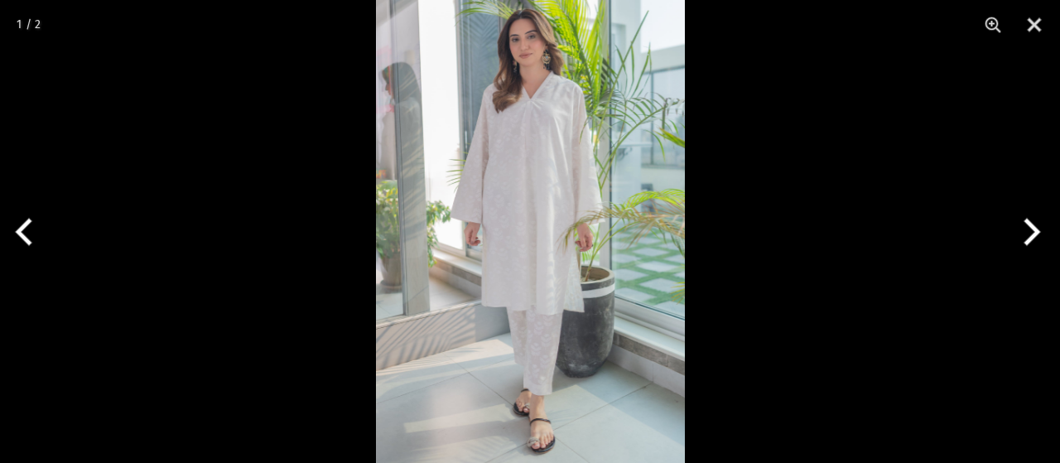
click at [569, 339] on img at bounding box center [530, 231] width 309 height 463
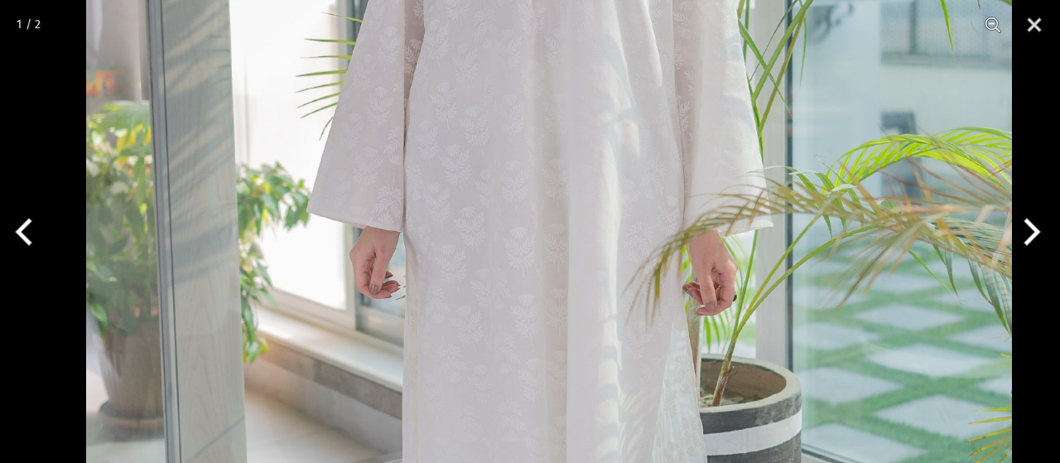
click at [600, 309] on img at bounding box center [549, 255] width 926 height 1389
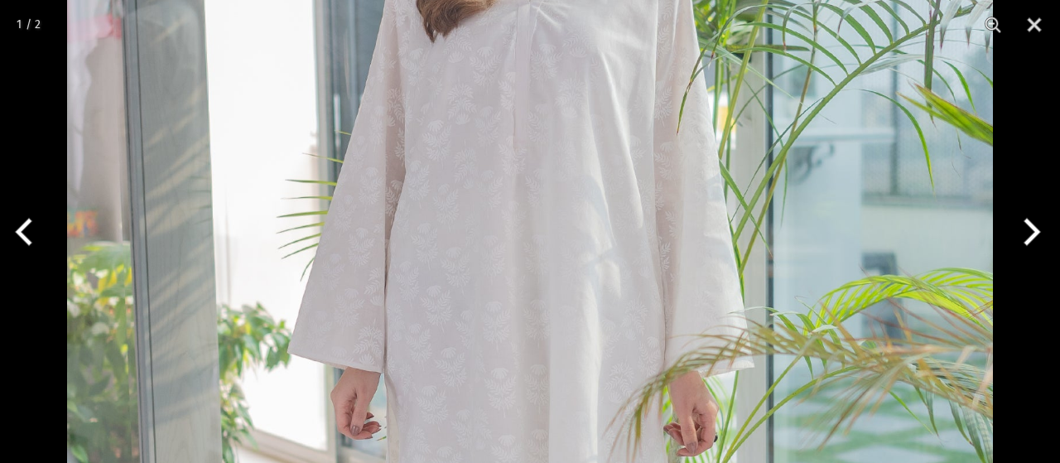
click at [600, 266] on img at bounding box center [530, 396] width 926 height 1389
click at [1038, 24] on button "Close" at bounding box center [1034, 25] width 41 height 50
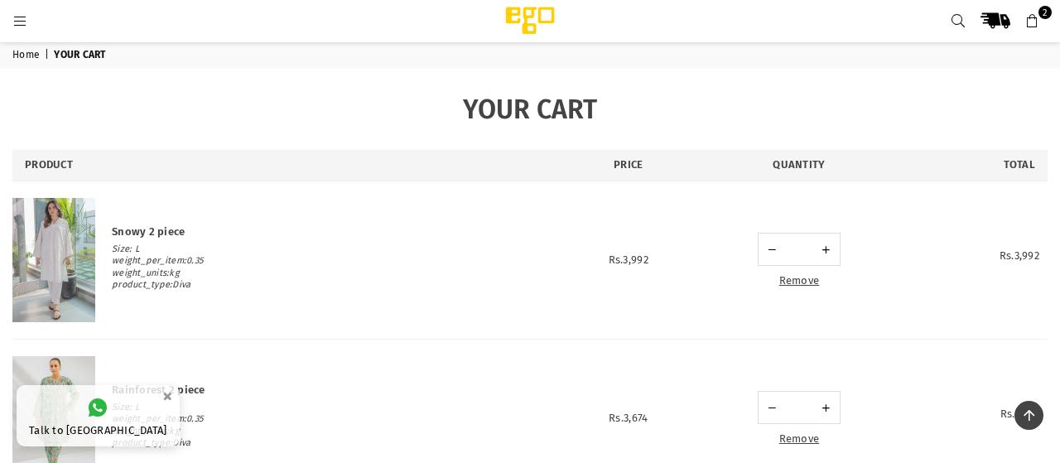
scroll to position [359, 0]
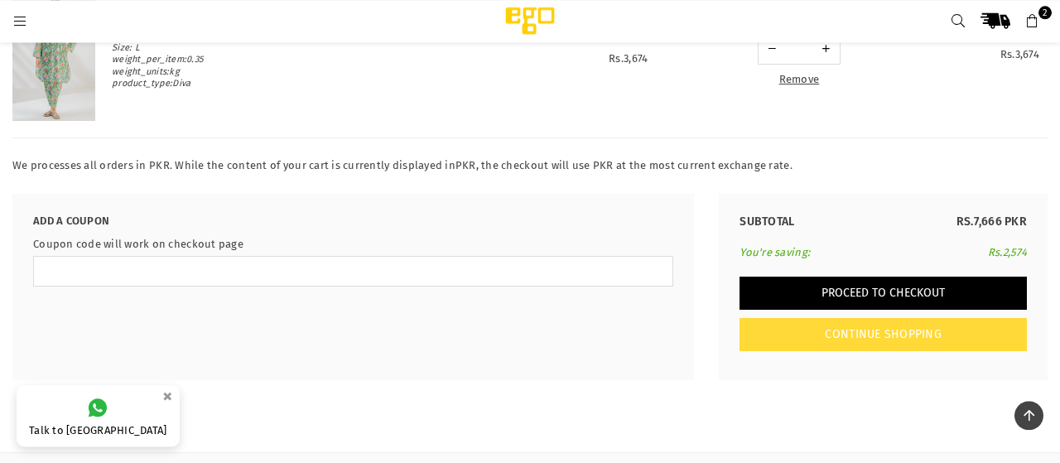
click at [881, 290] on button "Proceed to Checkout" at bounding box center [883, 293] width 287 height 33
